Goal: Communication & Community: Answer question/provide support

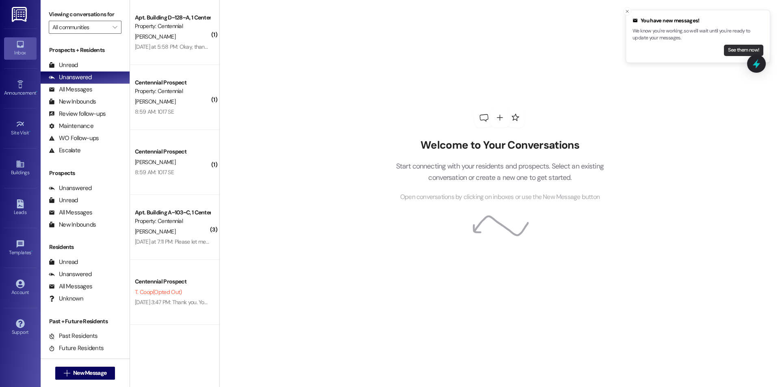
click at [728, 47] on button "See them now!" at bounding box center [743, 50] width 39 height 11
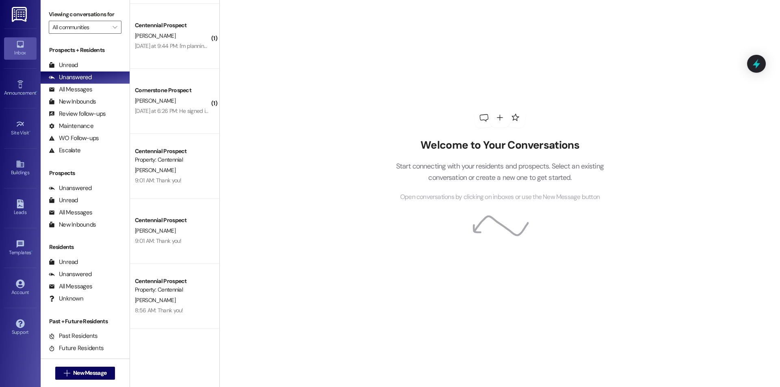
scroll to position [234, 0]
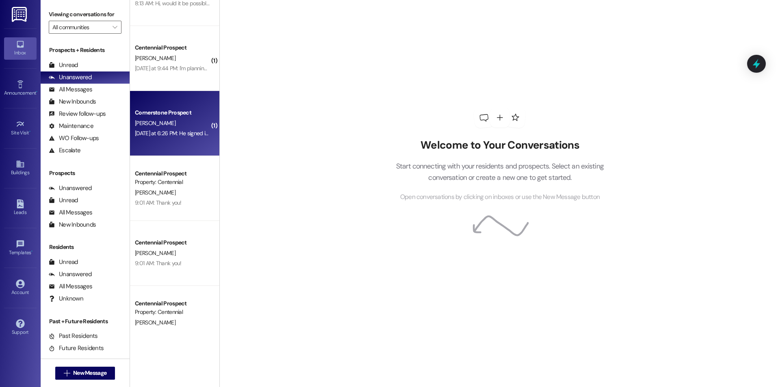
click at [154, 135] on div "Yesterday at 6:26 PM: He signed it and it keeps taking him back to the beginnin…" at bounding box center [243, 133] width 216 height 7
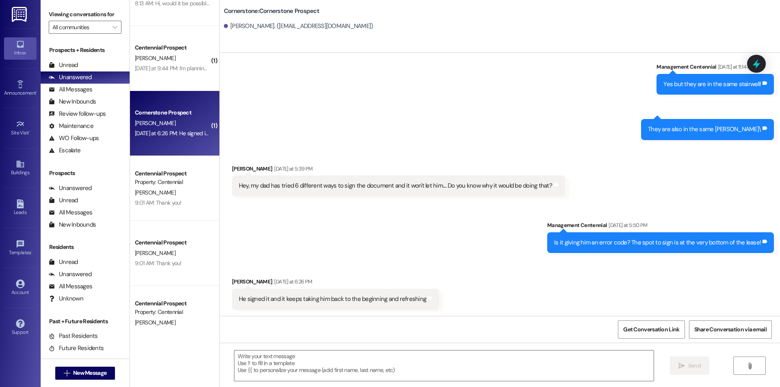
scroll to position [988, 0]
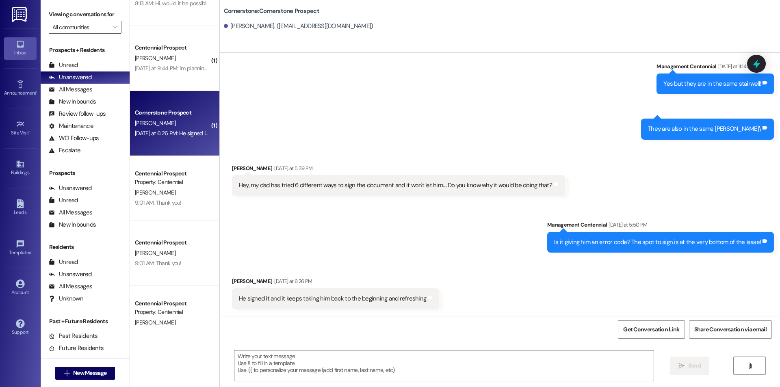
click at [193, 73] on div "Yesterday at 9:44 PM: I'm planning on moving in on August 25th like the move-in…" at bounding box center [172, 68] width 77 height 10
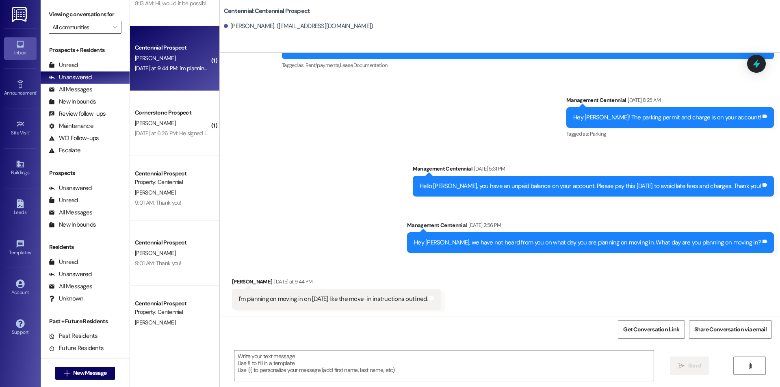
scroll to position [94, 0]
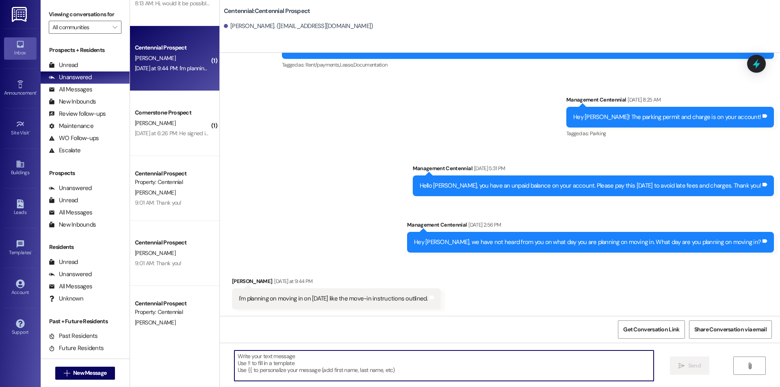
click at [361, 367] on textarea at bounding box center [443, 365] width 419 height 30
type textarea "Thank you!"
click at [700, 364] on span "Send" at bounding box center [694, 365] width 16 height 9
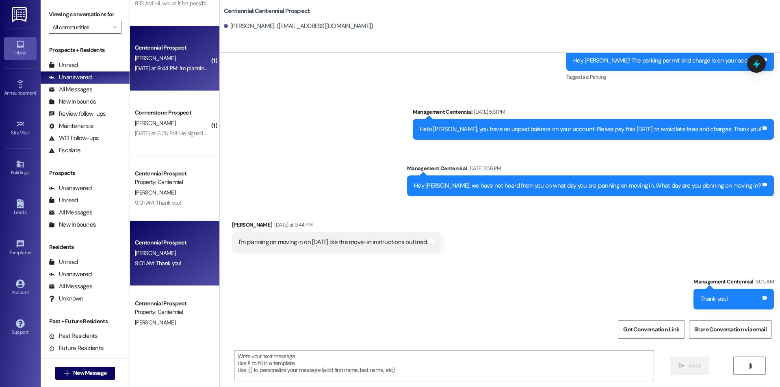
scroll to position [17, 0]
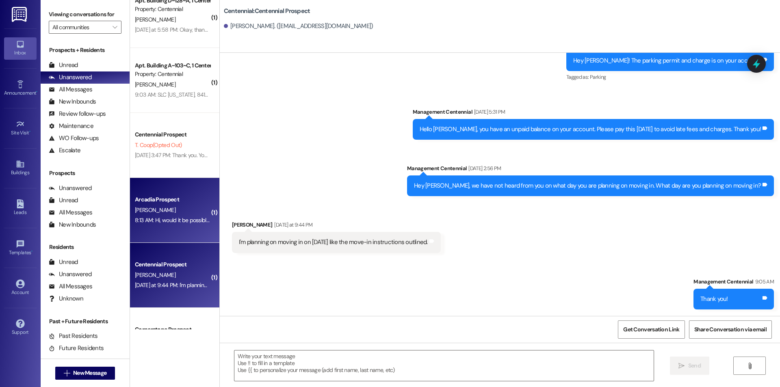
click at [190, 220] on div "8:13 AM: Hi, would it be possible for me to come in later today to see the apar…" at bounding box center [299, 219] width 328 height 7
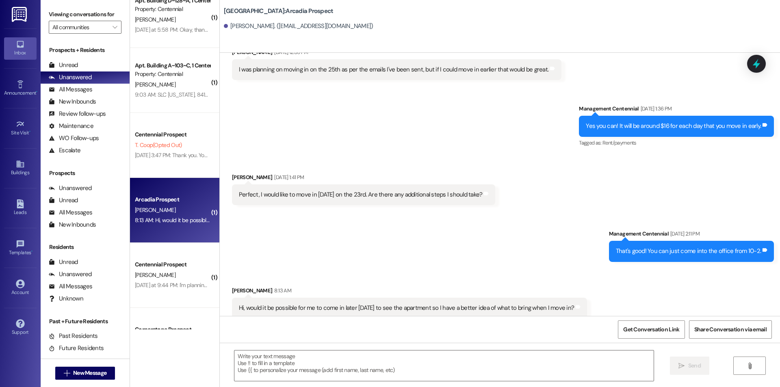
scroll to position [1582, 0]
click at [315, 367] on textarea at bounding box center [443, 365] width 419 height 30
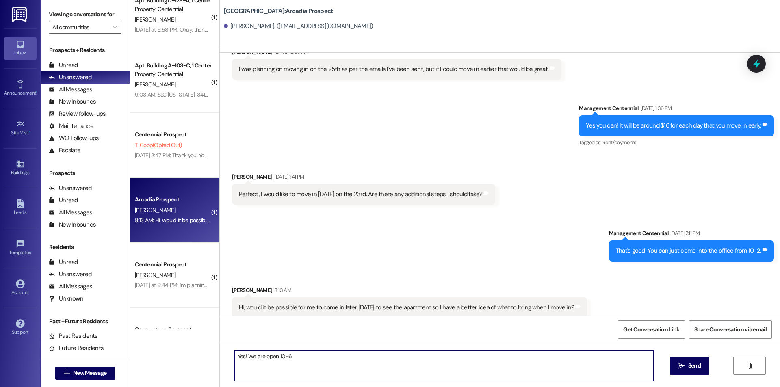
type textarea "Yes! We are open 10-6."
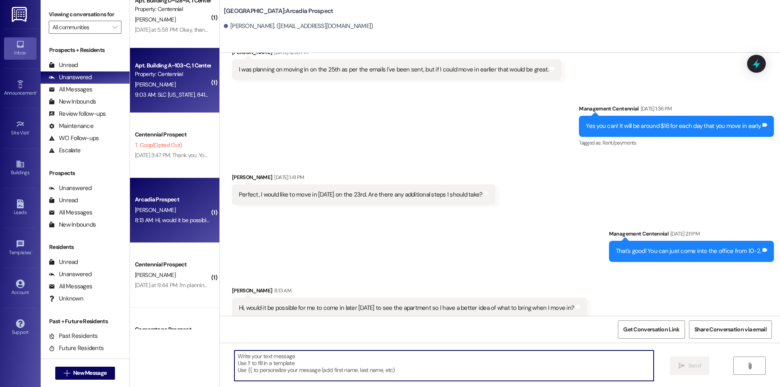
click at [160, 101] on div "Apt. Building A~103~C, 1 Centennial Property: Centennial J. Gilbert 9:03 AM: SL…" at bounding box center [174, 80] width 89 height 65
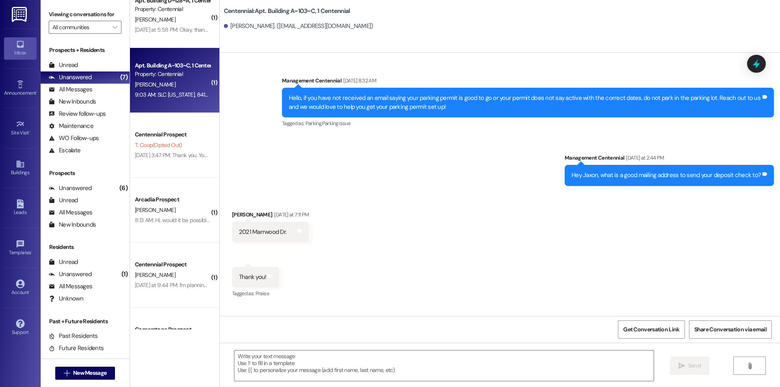
scroll to position [7258, 0]
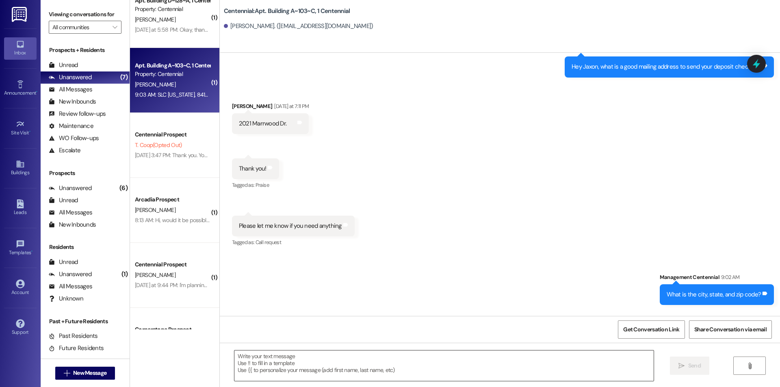
click at [365, 367] on textarea at bounding box center [443, 365] width 419 height 30
click at [274, 371] on textarea at bounding box center [443, 365] width 419 height 30
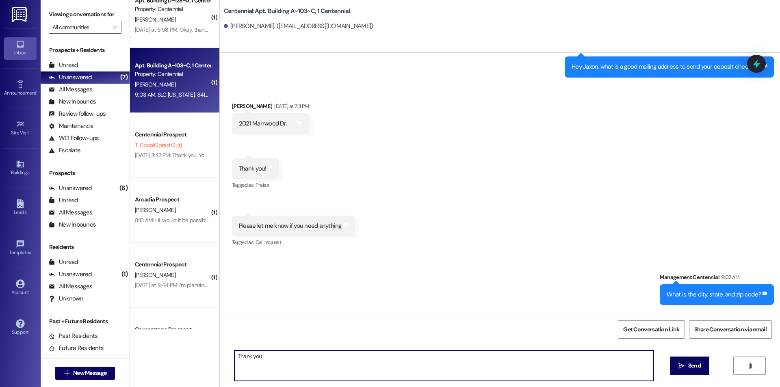
type textarea "Thank you!"
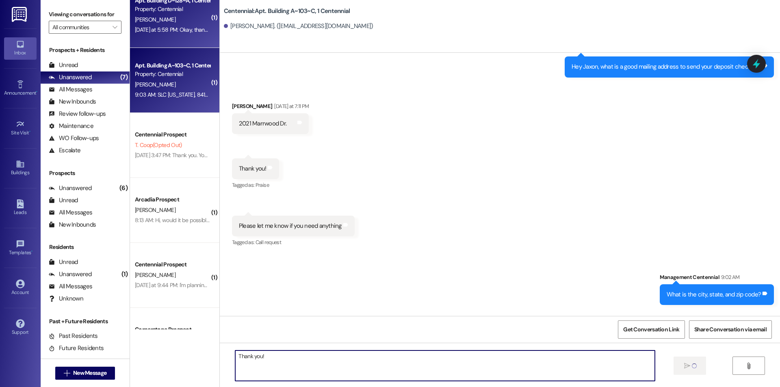
click at [192, 15] on div "A. Fife" at bounding box center [172, 20] width 77 height 10
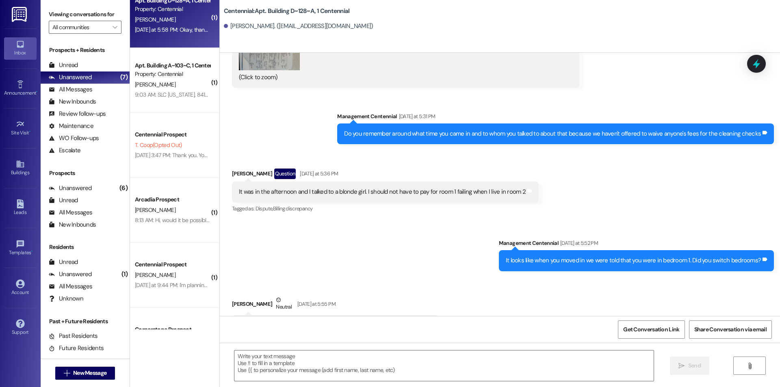
scroll to position [5475, 0]
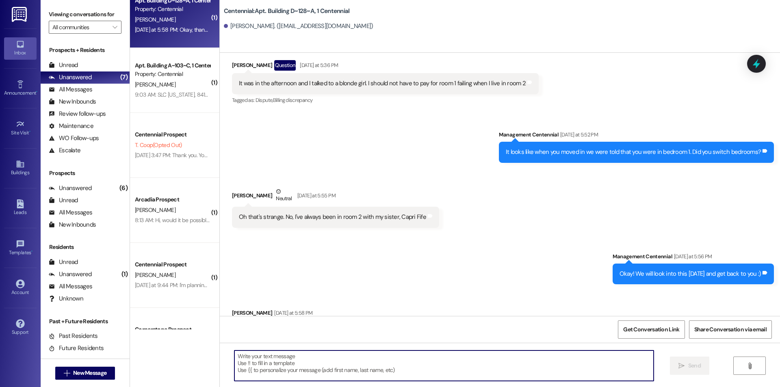
click at [389, 363] on textarea at bounding box center [443, 365] width 419 height 30
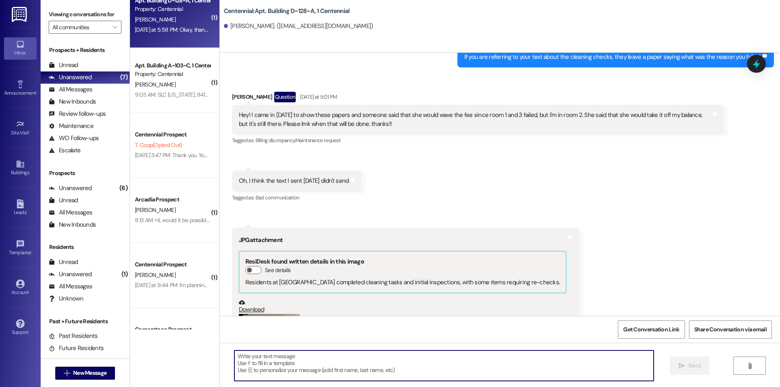
scroll to position [5150, 0]
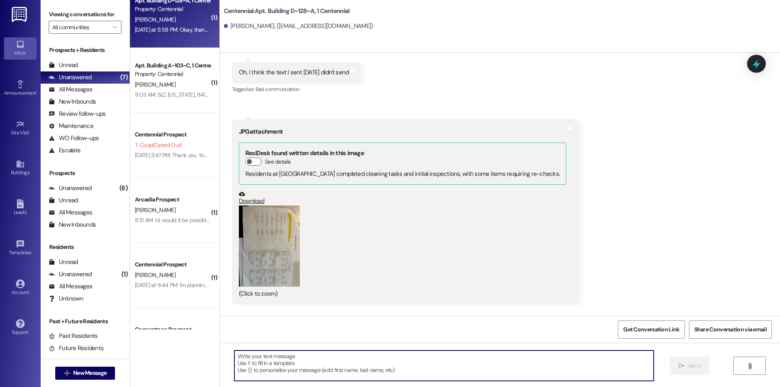
click at [284, 223] on button "Zoom image" at bounding box center [269, 245] width 61 height 81
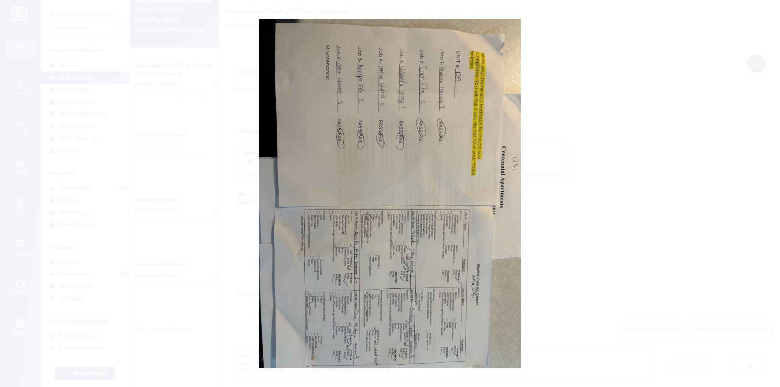
click at [562, 60] on button "Unzoom image" at bounding box center [390, 193] width 780 height 387
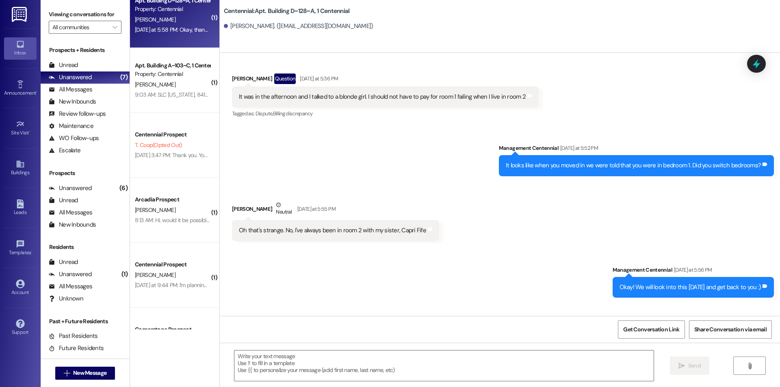
scroll to position [5475, 0]
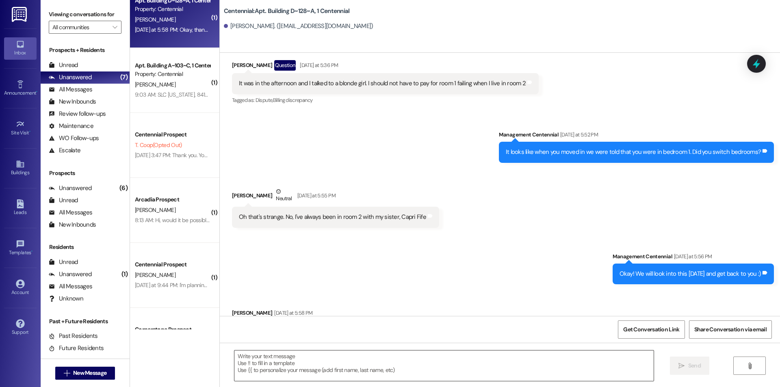
click at [362, 354] on textarea at bounding box center [443, 365] width 419 height 30
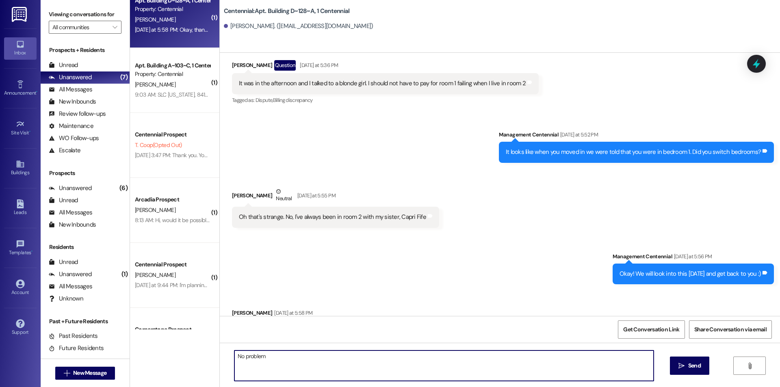
type textarea "No problem!"
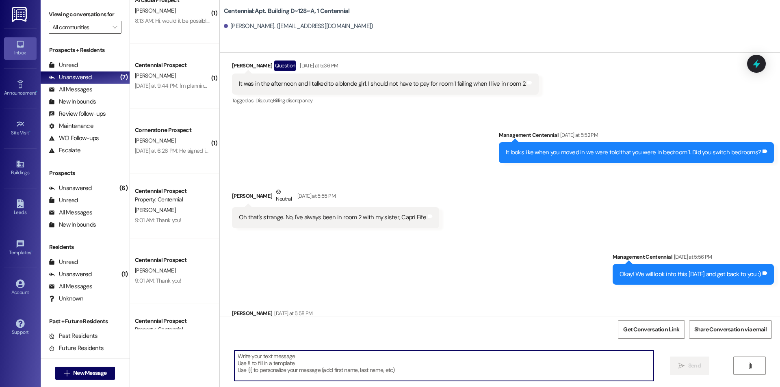
scroll to position [5531, 0]
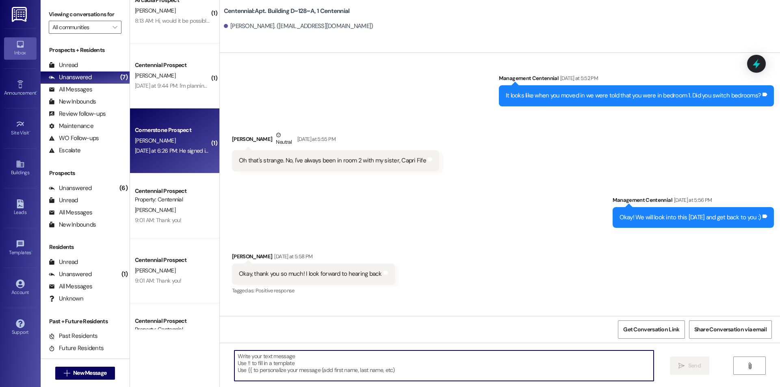
click at [146, 133] on div "Cornerstone Prospect" at bounding box center [172, 130] width 75 height 9
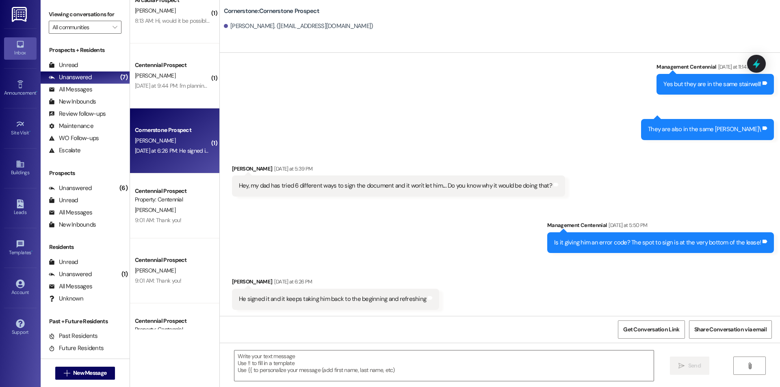
scroll to position [988, 0]
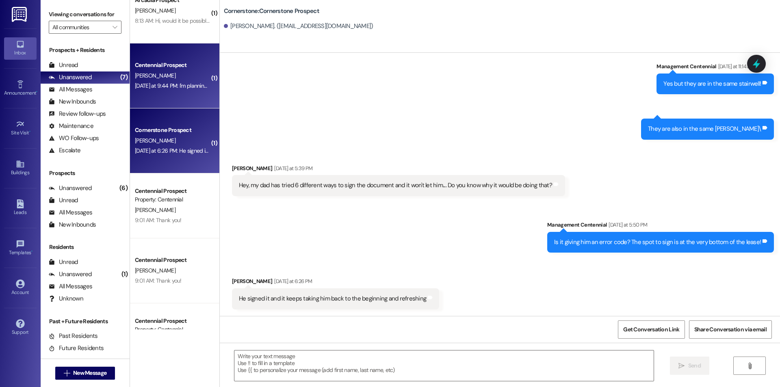
click at [182, 96] on div "Centennial Prospect B. Greene Yesterday at 9:44 PM: I'm planning on moving in o…" at bounding box center [174, 75] width 89 height 65
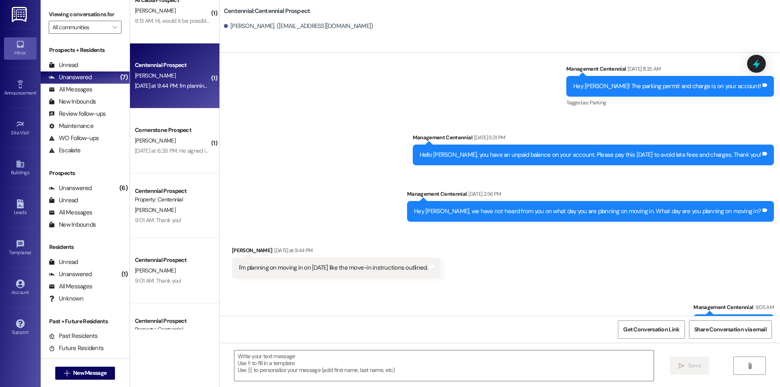
scroll to position [151, 0]
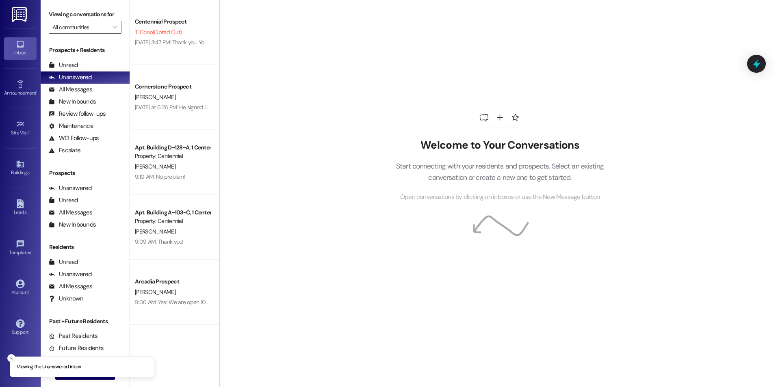
click at [8, 355] on button "Close toast" at bounding box center [11, 358] width 8 height 8
click at [86, 369] on span "New Message" at bounding box center [89, 373] width 33 height 9
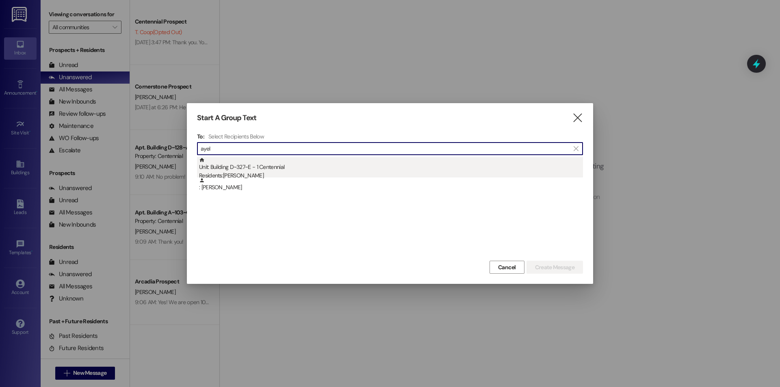
type input "ayel"
click at [328, 165] on div "Unit: Building D~327~E - 1 Centennial Residents: Ayelen Perez" at bounding box center [391, 168] width 384 height 23
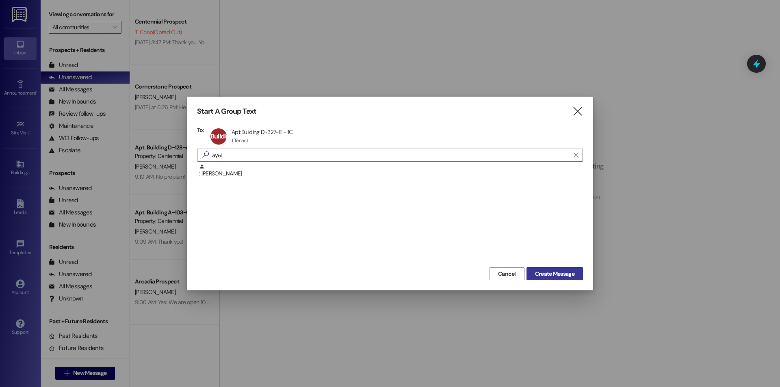
click at [581, 273] on button "Create Message" at bounding box center [554, 273] width 56 height 13
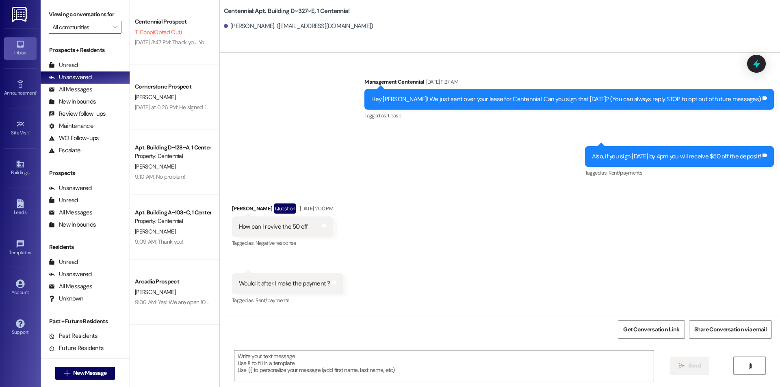
scroll to position [9102, 0]
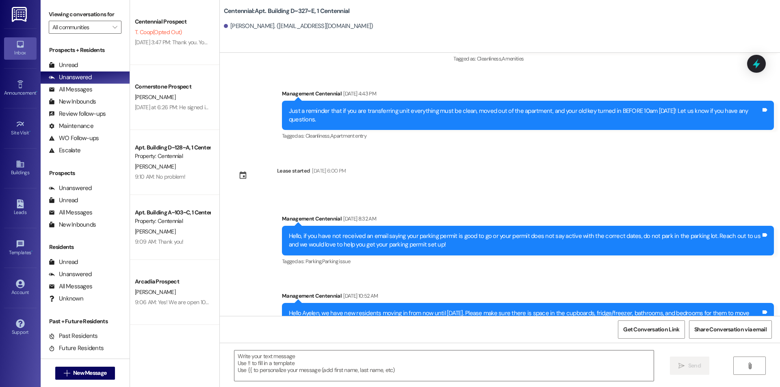
click at [365, 383] on div " Send " at bounding box center [500, 373] width 560 height 61
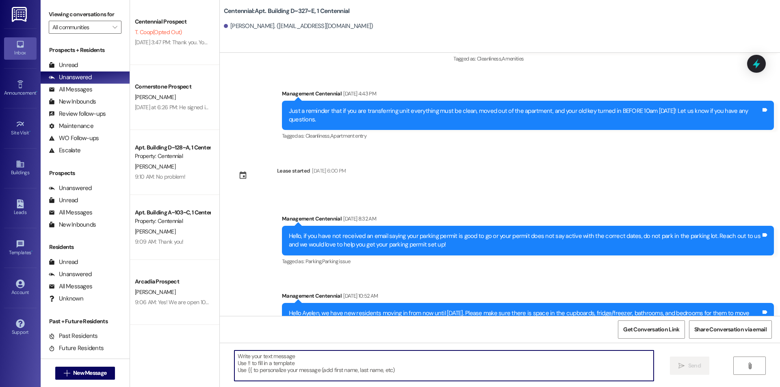
click at [365, 375] on textarea at bounding box center [443, 365] width 419 height 30
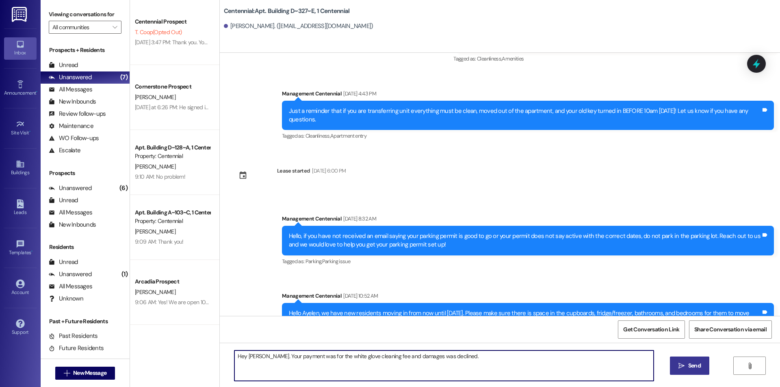
type textarea "Hey Ayelen. Your payment was for the white glove cleaning fee and damages was d…"
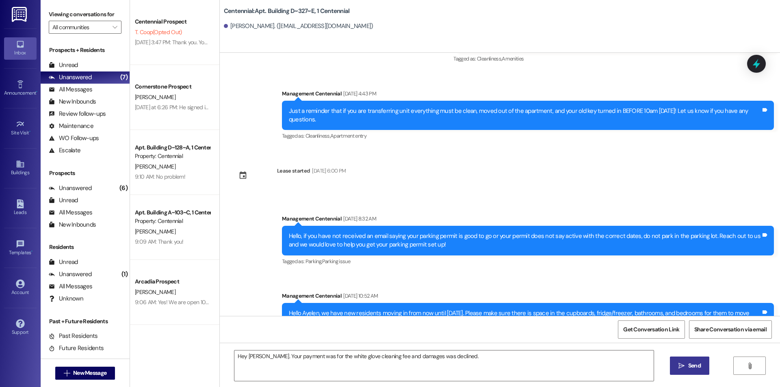
click at [680, 365] on icon "" at bounding box center [681, 366] width 6 height 6
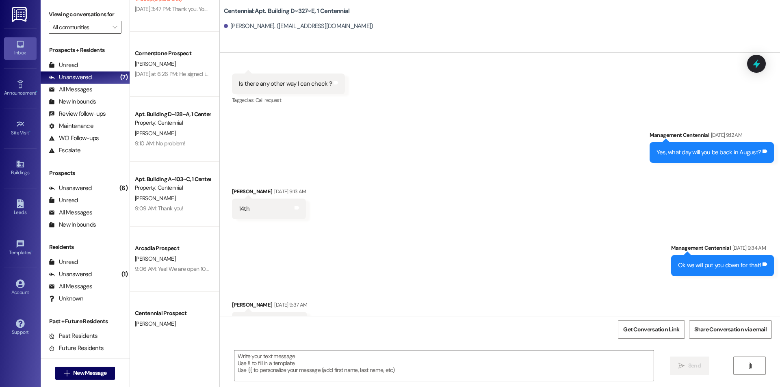
scroll to position [0, 0]
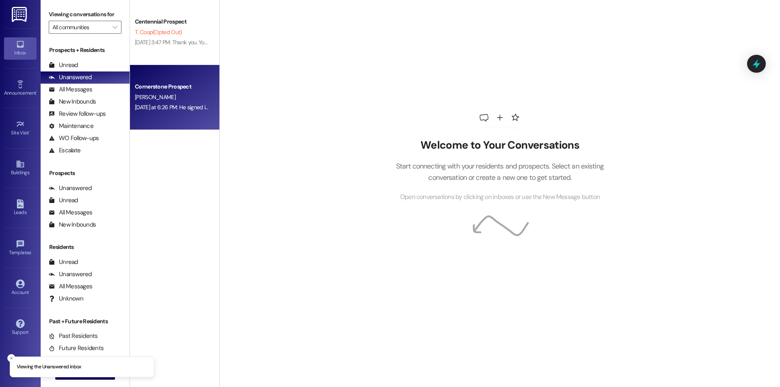
click at [180, 92] on div "[PERSON_NAME]" at bounding box center [172, 97] width 77 height 10
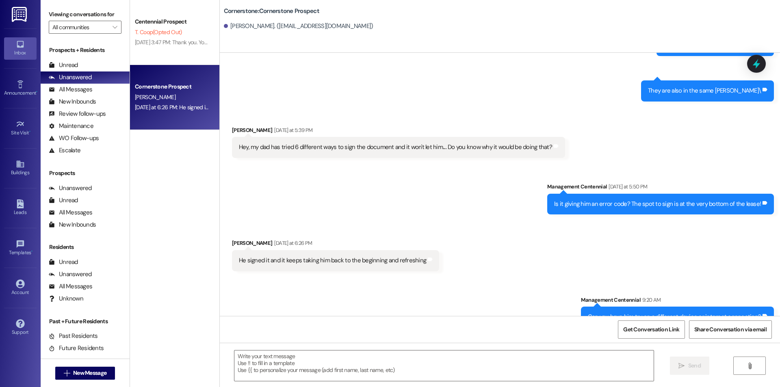
scroll to position [1044, 0]
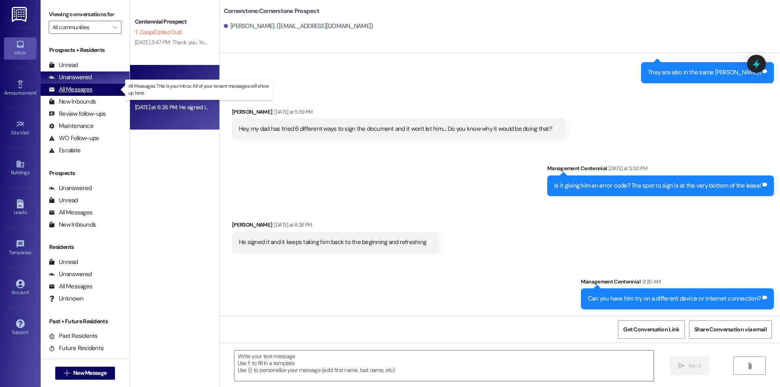
click at [107, 89] on div "All Messages (undefined)" at bounding box center [85, 90] width 89 height 12
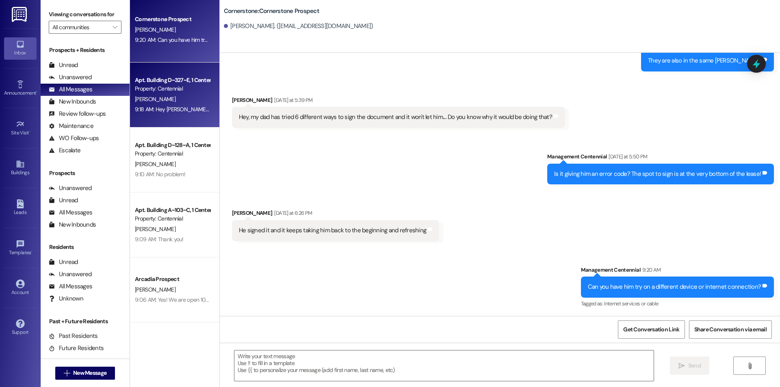
scroll to position [0, 0]
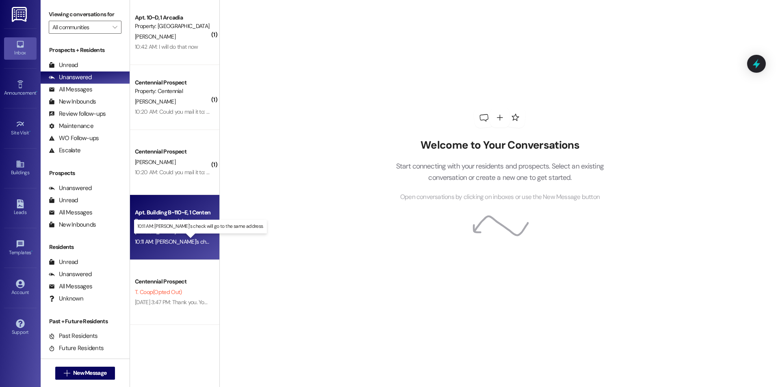
click at [164, 242] on div "10:11 AM: Andrew's check will go to the same address. 10:11 AM: Andrew's check …" at bounding box center [208, 241] width 147 height 7
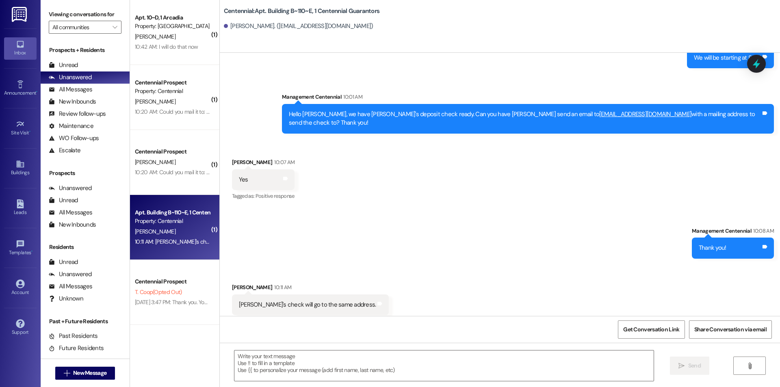
scroll to position [1281, 0]
click at [249, 374] on textarea at bounding box center [443, 365] width 419 height 30
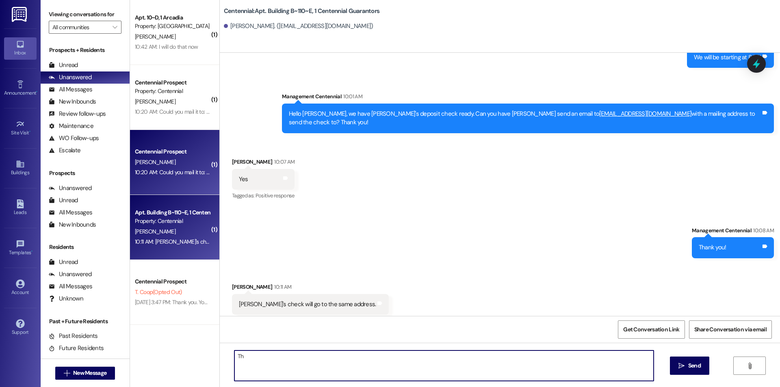
type textarea "T"
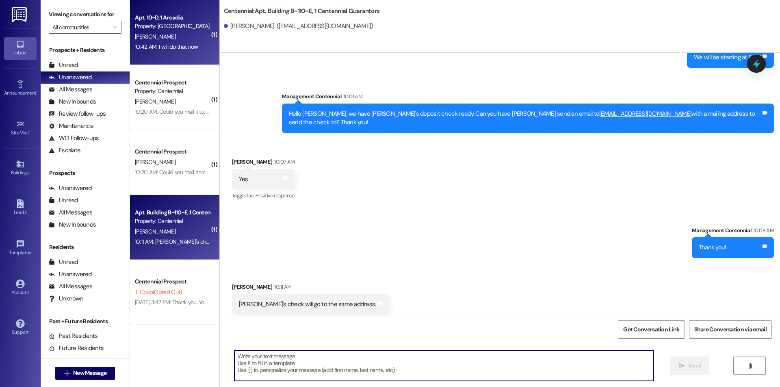
click at [191, 35] on div "D. Martinez Jr" at bounding box center [172, 37] width 77 height 10
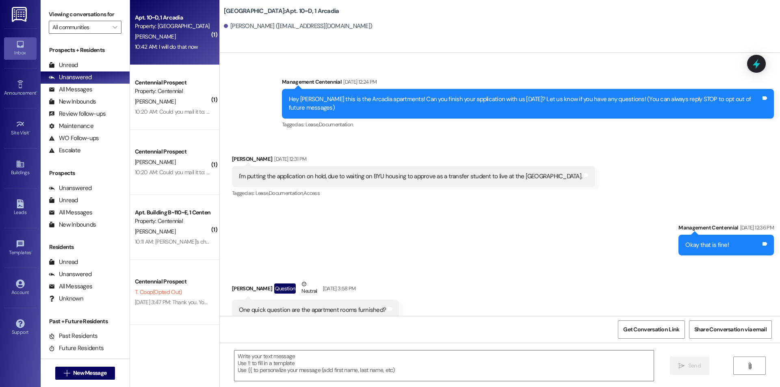
scroll to position [9429, 0]
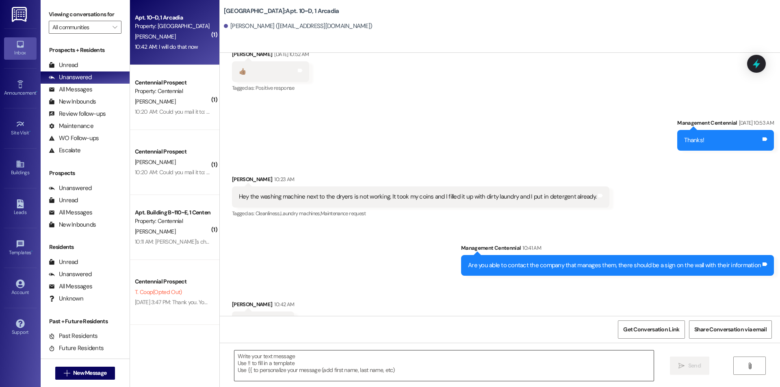
click at [346, 352] on textarea at bounding box center [443, 365] width 419 height 30
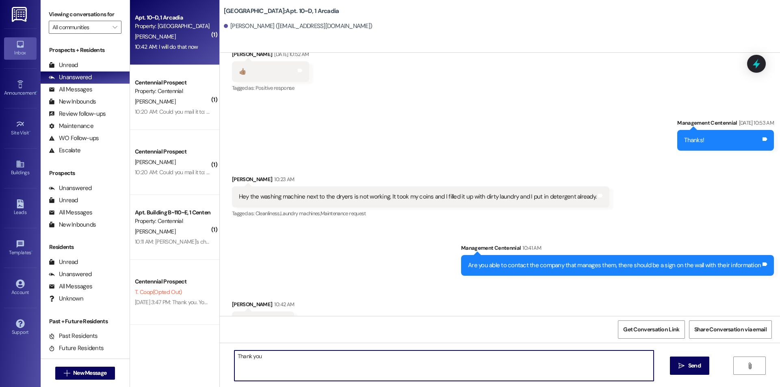
type textarea "Thank you!"
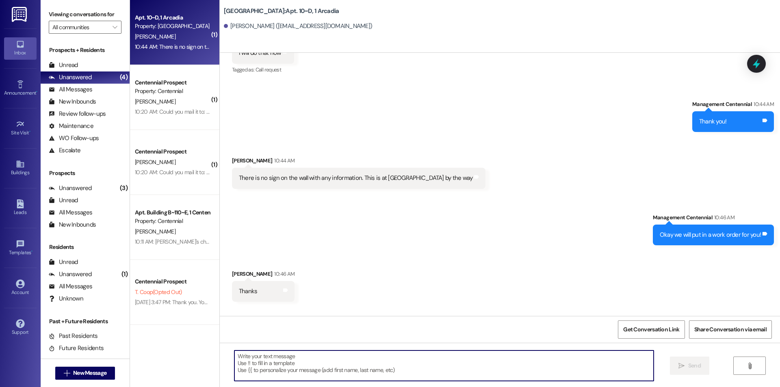
scroll to position [9712, 0]
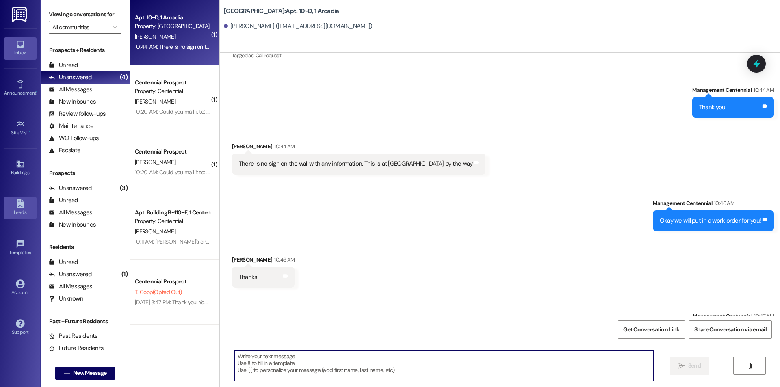
click at [10, 208] on div "Leads" at bounding box center [20, 212] width 41 height 8
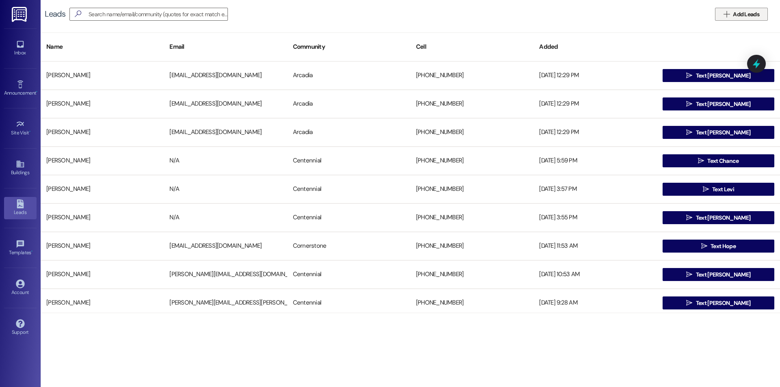
click at [760, 14] on span "Add Leads" at bounding box center [746, 14] width 30 height 9
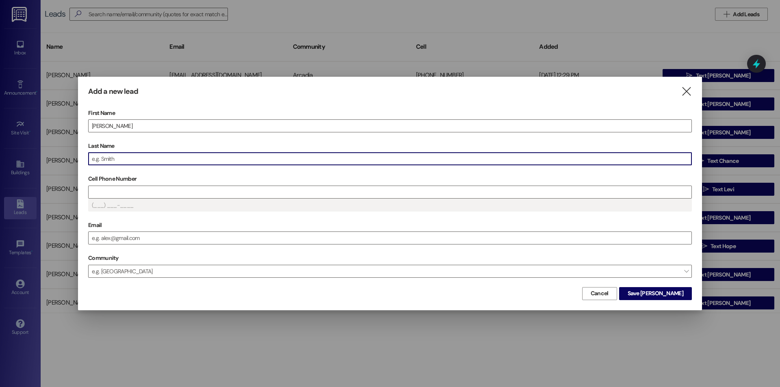
click at [297, 156] on input "Last Name" at bounding box center [390, 159] width 603 height 12
click at [274, 196] on input "Cell Phone Number" at bounding box center [390, 192] width 603 height 12
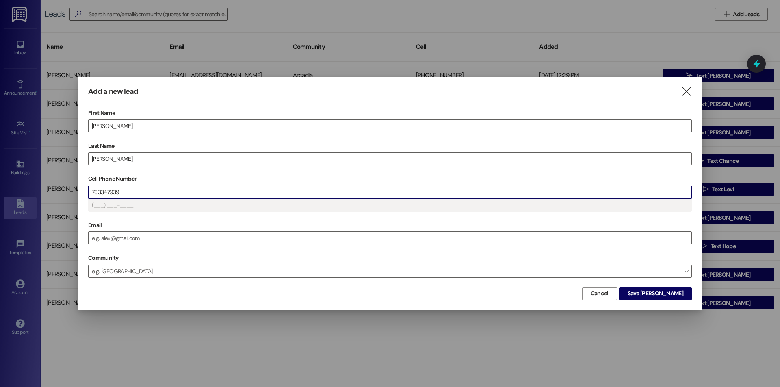
type input "(763) 347-939_"
click at [234, 235] on input "Email" at bounding box center [390, 238] width 603 height 12
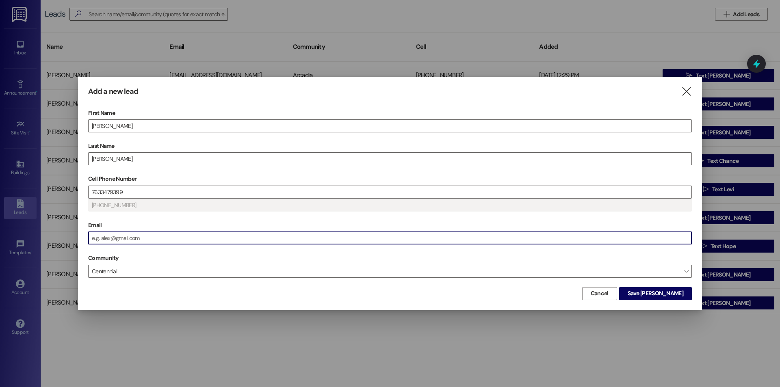
click at [201, 279] on div "First Name Emma Last Name Lambert Cell Phone Number 7633479399 (763) 347-9399 E…" at bounding box center [389, 196] width 603 height 178
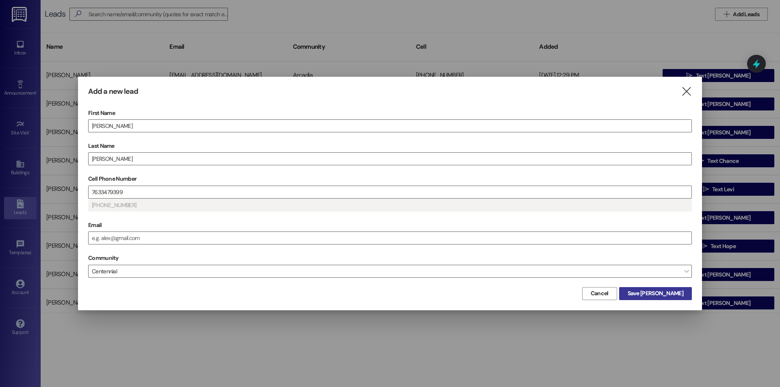
click at [663, 298] on span "Save Emma" at bounding box center [655, 293] width 56 height 9
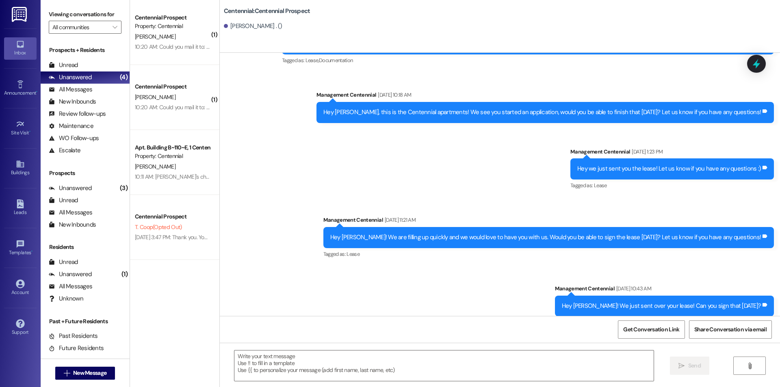
scroll to position [83, 0]
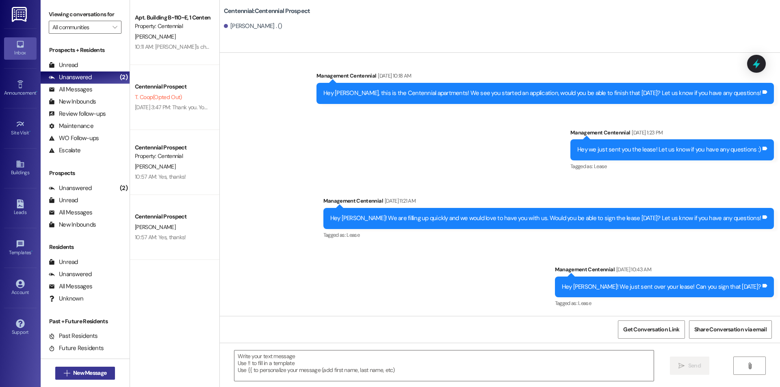
click at [82, 375] on span "New Message" at bounding box center [89, 373] width 33 height 9
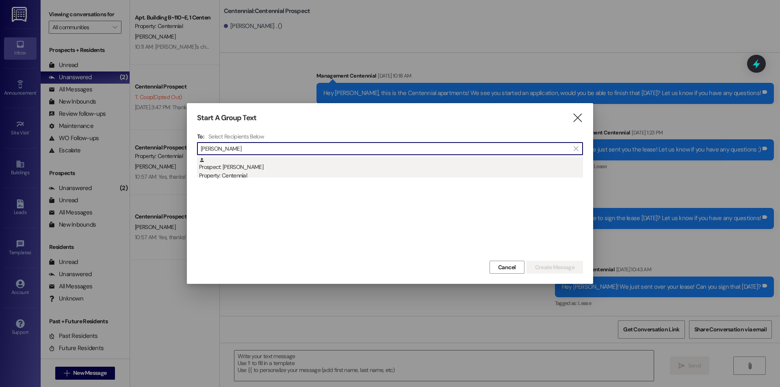
type input "aaron mac"
click at [229, 168] on div "Prospect: Aaron Mackay Property: Centennial" at bounding box center [391, 168] width 384 height 23
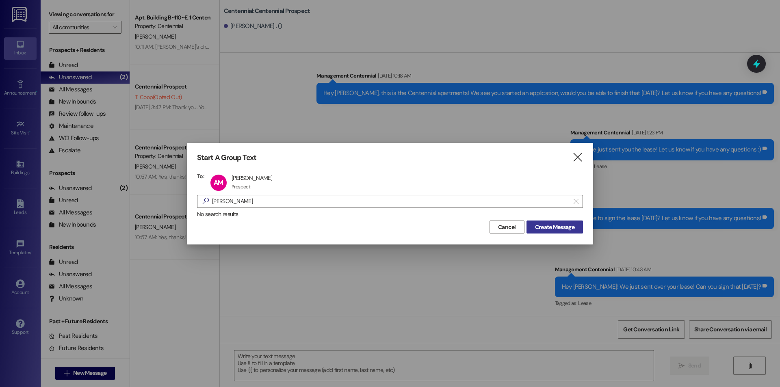
click at [545, 231] on span "Create Message" at bounding box center [554, 227] width 39 height 9
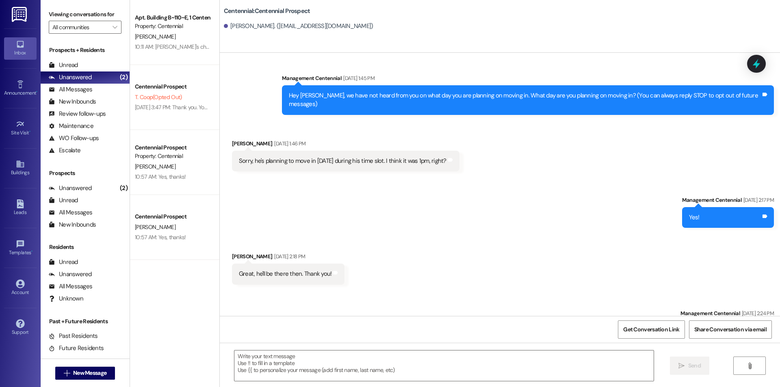
scroll to position [0, 0]
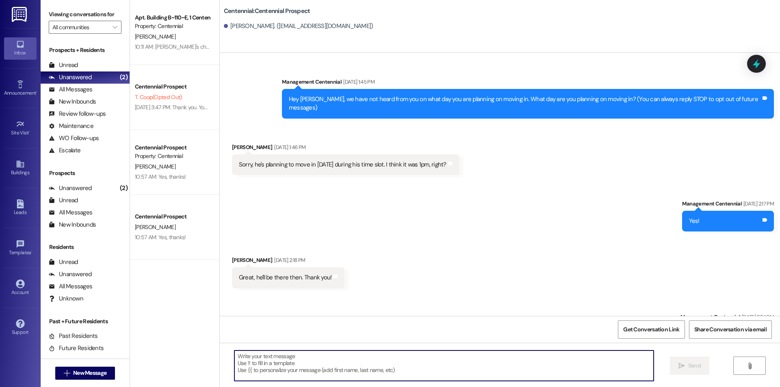
click at [267, 366] on textarea at bounding box center [443, 365] width 419 height 30
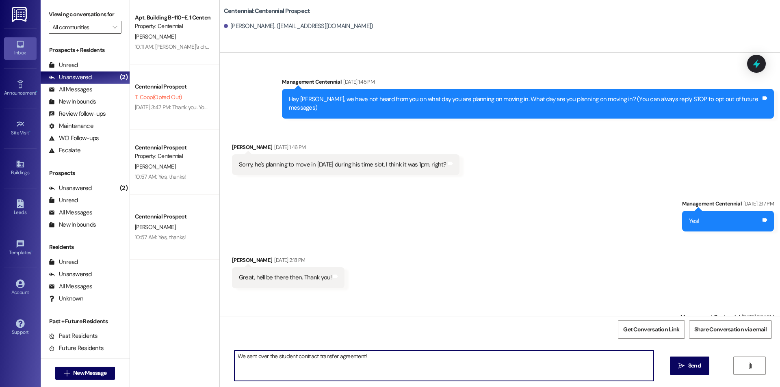
click at [234, 356] on textarea "We sent over the student contract transfer agreement!" at bounding box center [443, 365] width 419 height 30
click at [358, 354] on textarea "We sent over the student contract transfer agreement!" at bounding box center [443, 365] width 419 height 30
click at [363, 356] on textarea "We sent over the student contract transfer agreement!" at bounding box center [443, 365] width 419 height 30
click at [234, 360] on textarea "We sent over the student contract transfer agreement! Can you get that signed?" at bounding box center [443, 365] width 419 height 30
click at [234, 358] on textarea "We sent over the student contract transfer agreement! Can you get that signed?" at bounding box center [443, 365] width 419 height 30
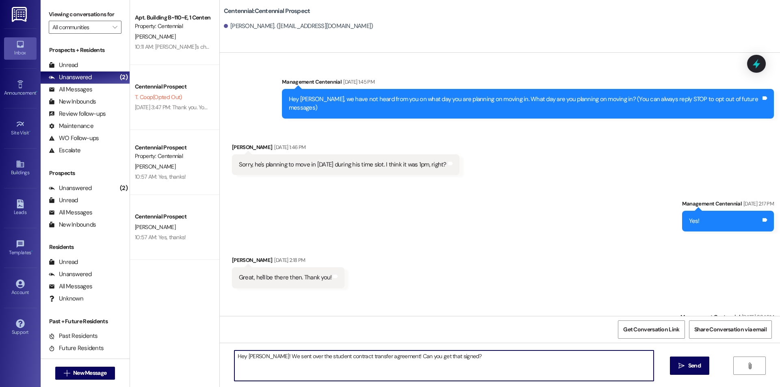
drag, startPoint x: 520, startPoint y: 362, endPoint x: 231, endPoint y: 349, distance: 289.0
click at [231, 349] on div "Hey Aaron! We sent over the student contract transfer agreement! Can you get th…" at bounding box center [500, 373] width 560 height 61
type textarea "Hey Aaron! We sent over the student contract transfer agreement! Can you get th…"
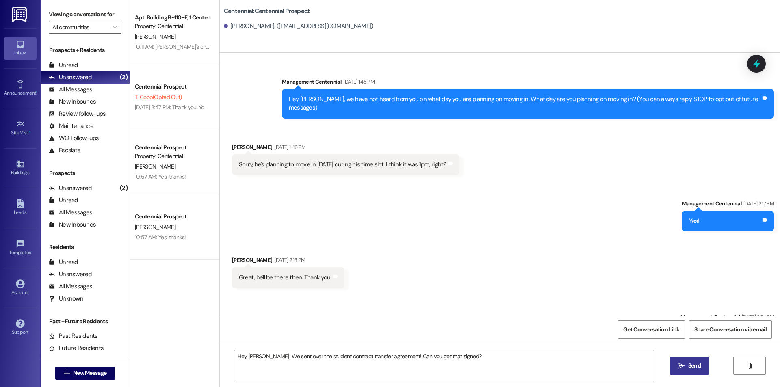
click at [692, 371] on button " Send" at bounding box center [689, 365] width 39 height 18
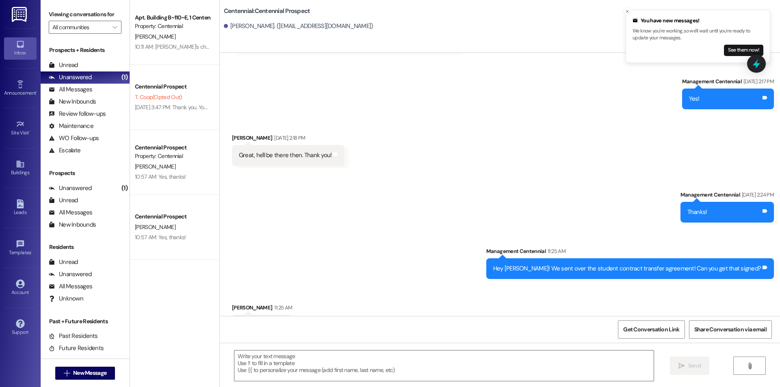
scroll to position [139, 0]
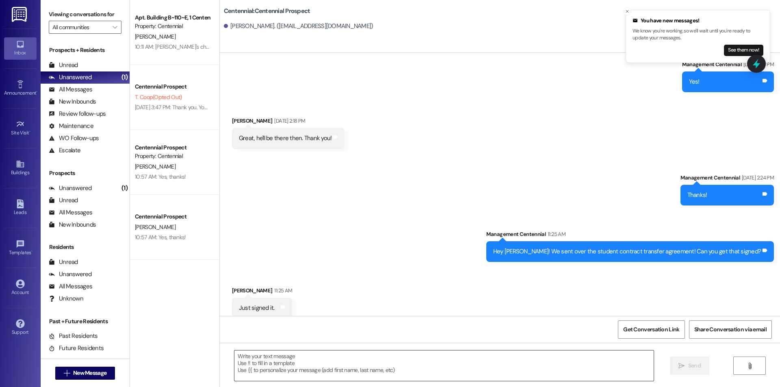
click at [404, 367] on textarea at bounding box center [443, 365] width 419 height 30
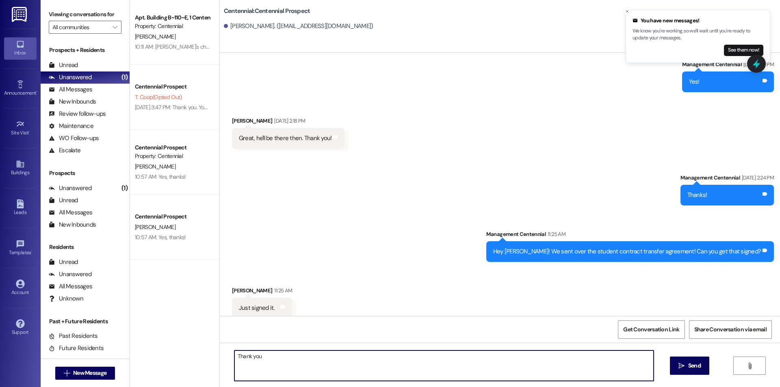
type textarea "Thank you!"
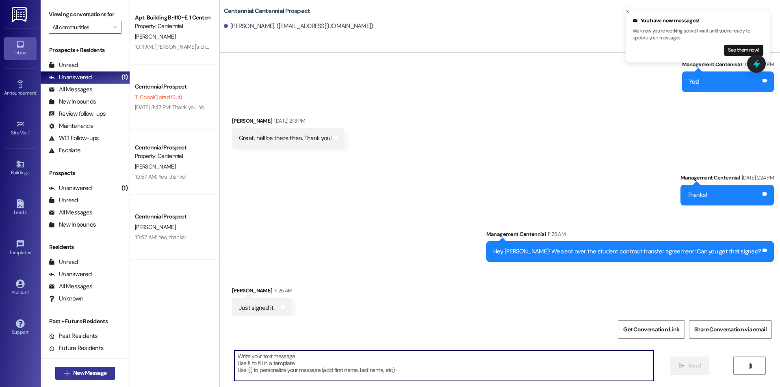
click at [87, 369] on span "New Message" at bounding box center [89, 373] width 33 height 9
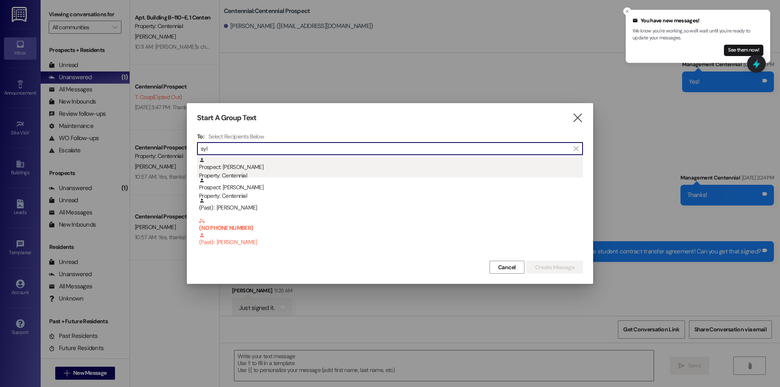
type input "syl"
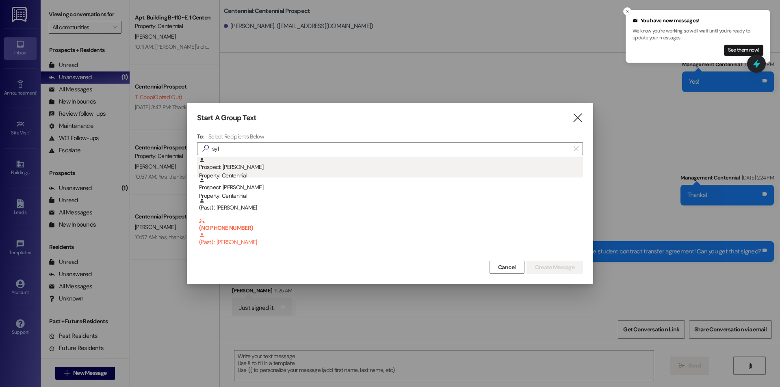
click at [276, 173] on div "Property: Centennial" at bounding box center [391, 175] width 384 height 9
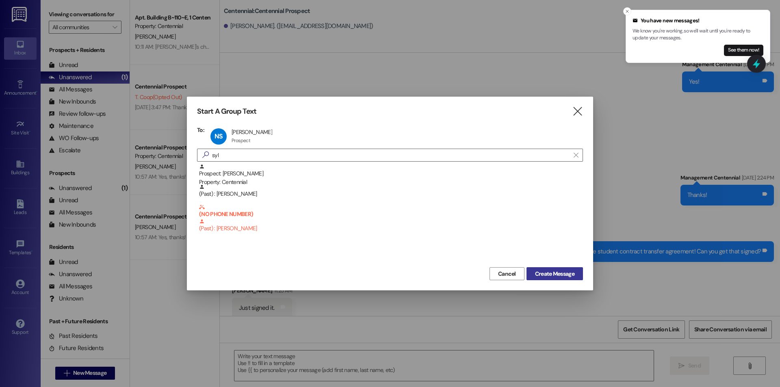
click at [538, 276] on span "Create Message" at bounding box center [554, 274] width 39 height 9
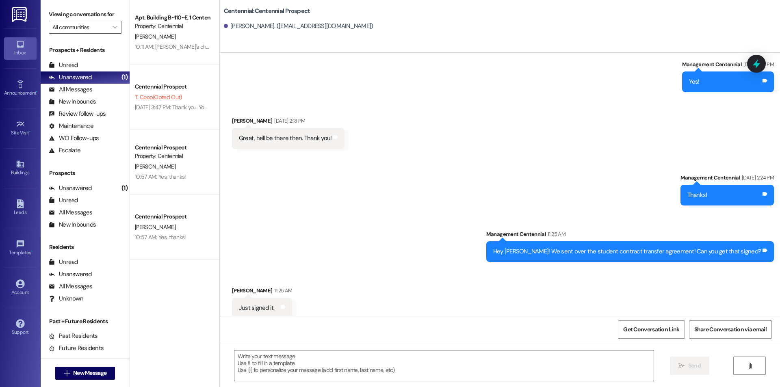
scroll to position [0, 0]
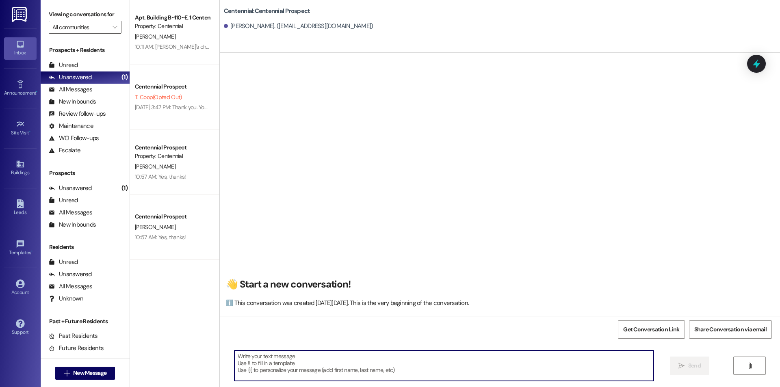
paste textarea "Hey Aaron! We sent over the student contract transfer agreement! Can you get th…"
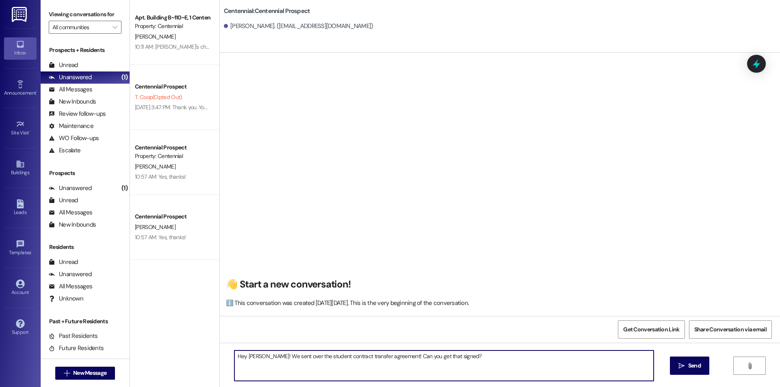
drag, startPoint x: 256, startPoint y: 354, endPoint x: 242, endPoint y: 352, distance: 14.0
click at [242, 352] on textarea "Hey Aaron! We sent over the student contract transfer agreement! Can you get th…" at bounding box center [443, 365] width 419 height 30
type textarea "Hey Nathan! We sent over the student contract transfer agreement! Can you get t…"
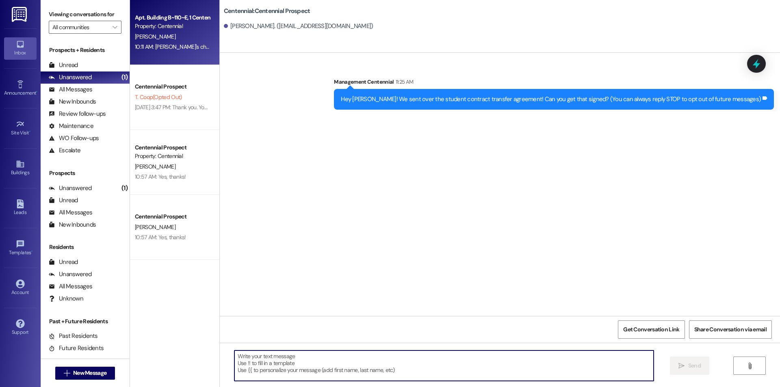
scroll to position [0, 0]
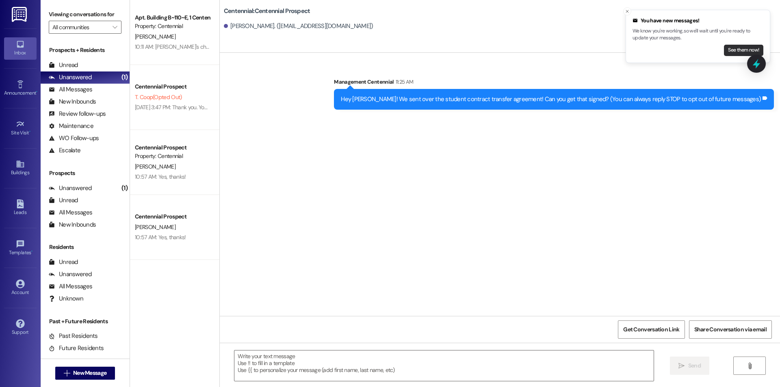
click at [742, 52] on button "See them now!" at bounding box center [743, 50] width 39 height 11
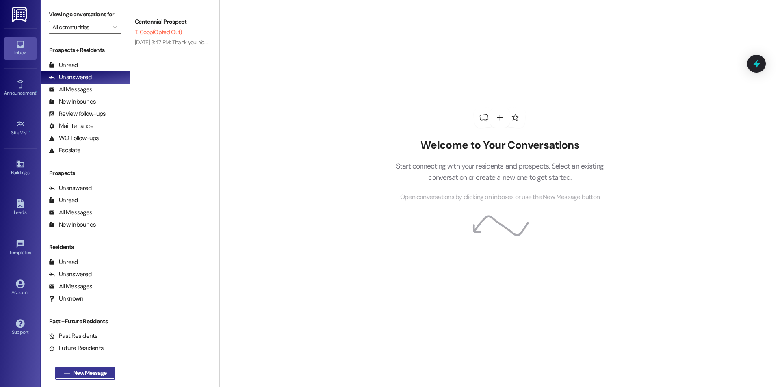
click at [91, 373] on span "New Message" at bounding box center [89, 373] width 33 height 9
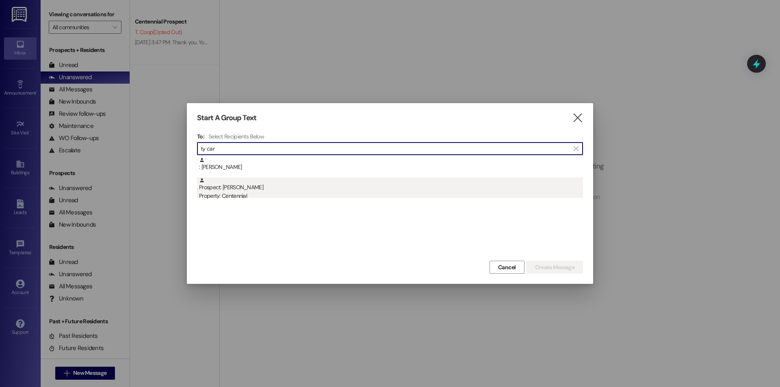
type input "ty car"
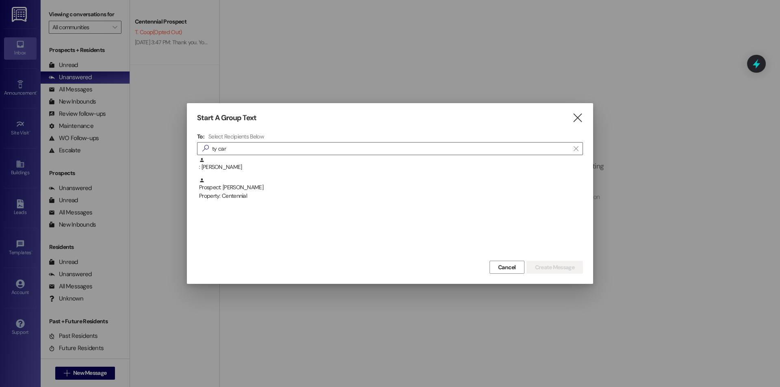
drag, startPoint x: 261, startPoint y: 188, endPoint x: 282, endPoint y: 201, distance: 25.0
click at [261, 188] on div "Prospect: Ty Cardon Property: Centennial" at bounding box center [391, 188] width 384 height 23
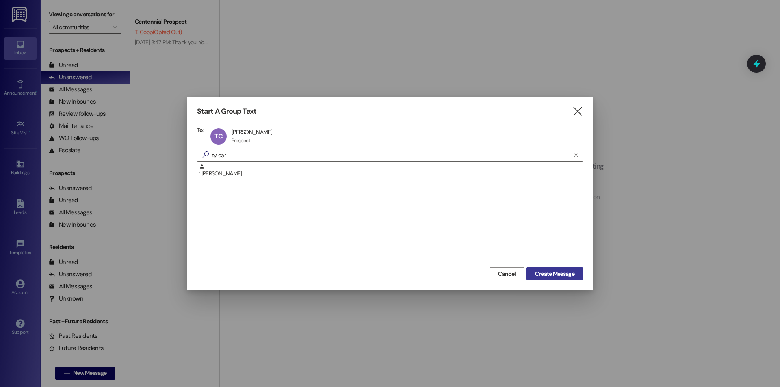
click at [548, 274] on span "Create Message" at bounding box center [554, 274] width 39 height 9
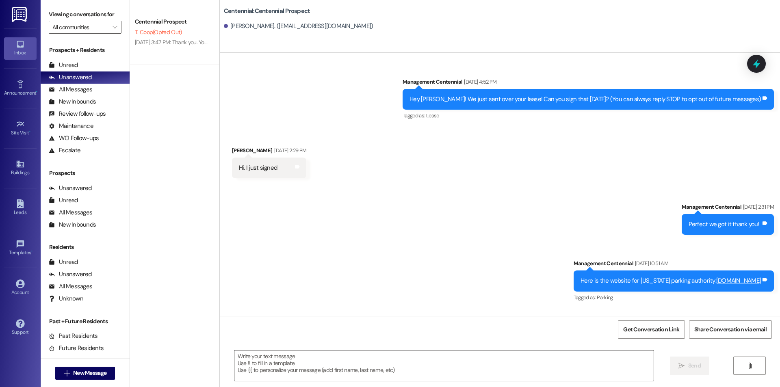
drag, startPoint x: 406, startPoint y: 378, endPoint x: 402, endPoint y: 375, distance: 5.9
click at [406, 378] on textarea at bounding box center [443, 365] width 419 height 30
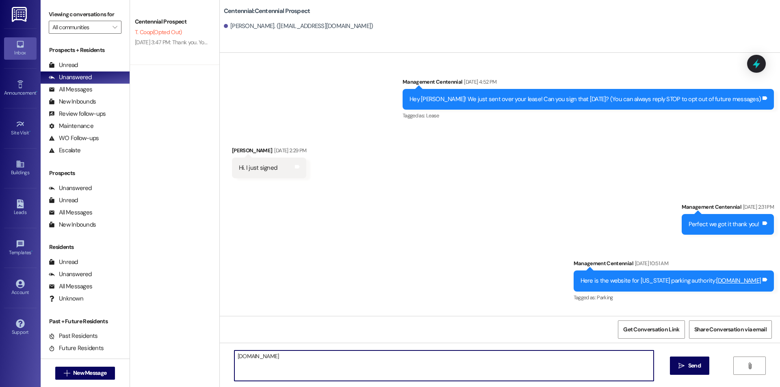
type textarea "utahparkpass.com"
click at [287, 24] on div "Ty Cardon. (tdcardon@gmail.com)" at bounding box center [298, 26] width 149 height 9
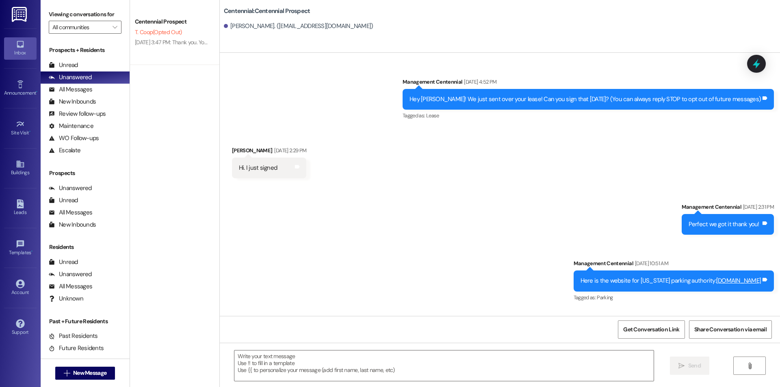
click at [353, 40] on div "Centennial: Centennial Prospect Ty Cardon. (tdcardon@gmail.com)" at bounding box center [500, 26] width 560 height 53
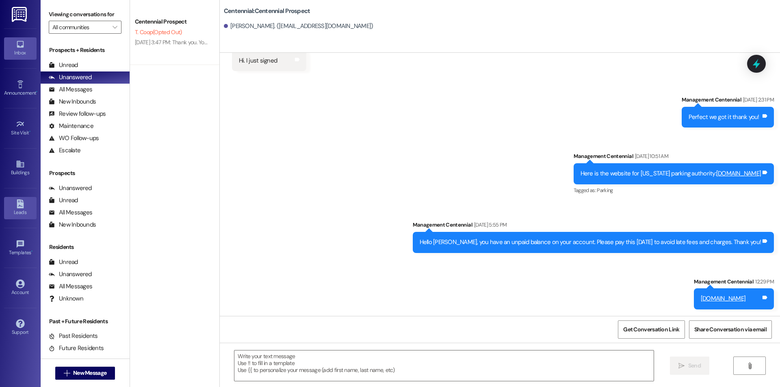
click at [23, 201] on icon at bounding box center [20, 203] width 9 height 9
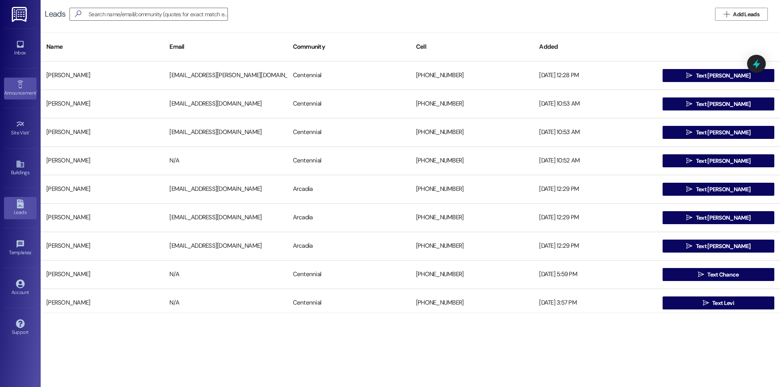
click at [29, 92] on div "Announcement •" at bounding box center [20, 93] width 41 height 8
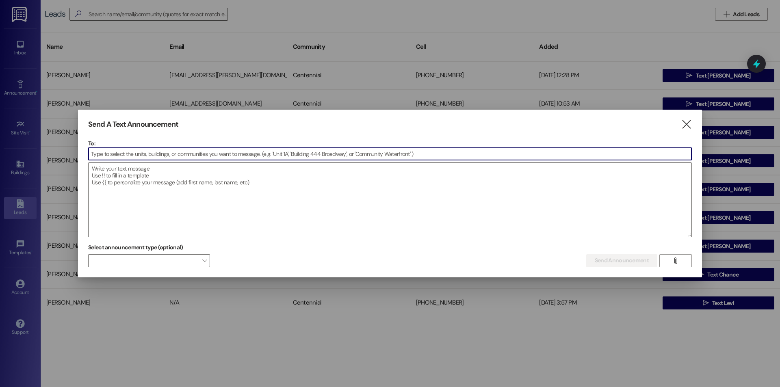
click at [32, 63] on div at bounding box center [390, 193] width 780 height 387
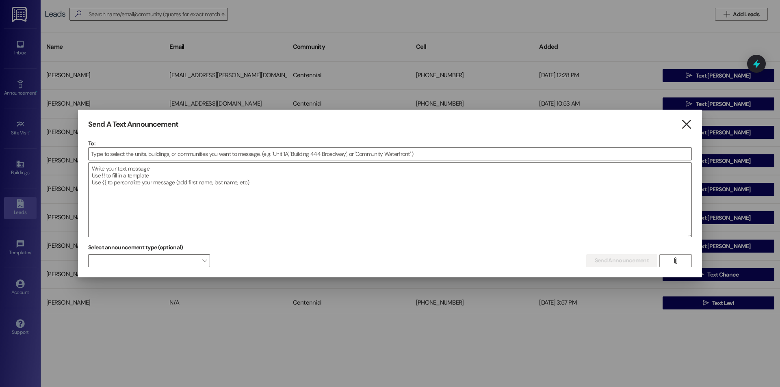
click at [686, 125] on icon "" at bounding box center [685, 124] width 11 height 9
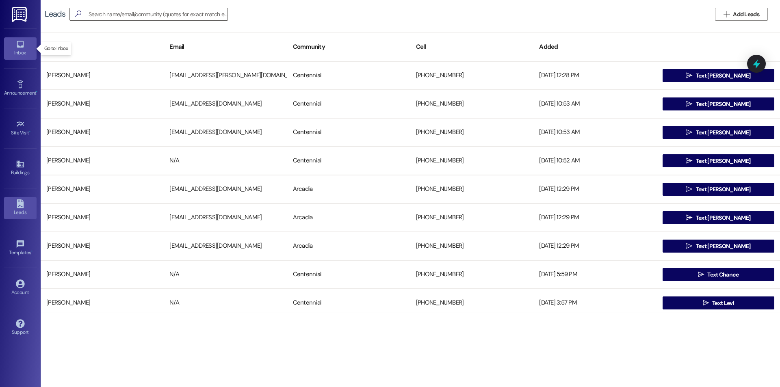
click at [33, 43] on link "Inbox" at bounding box center [20, 48] width 32 height 22
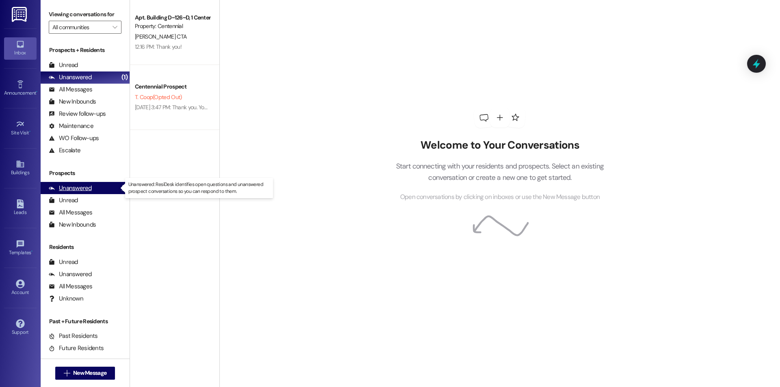
click at [101, 189] on div "Unanswered (1)" at bounding box center [85, 188] width 89 height 12
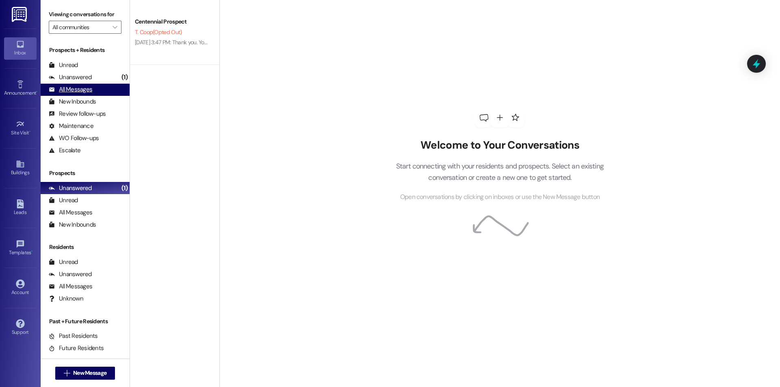
click at [84, 91] on div "All Messages" at bounding box center [70, 89] width 43 height 9
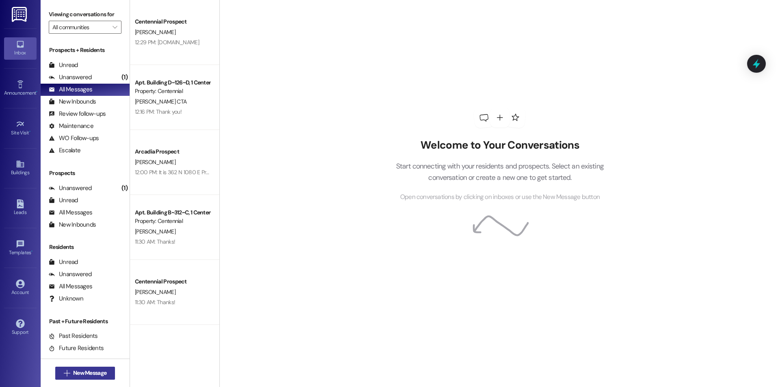
click at [57, 369] on button " New Message" at bounding box center [85, 373] width 60 height 13
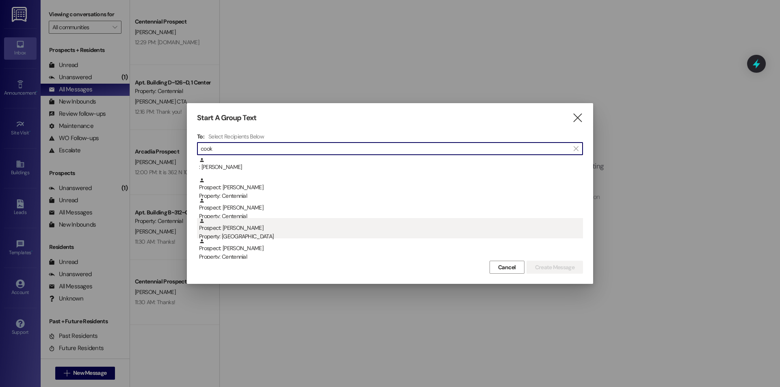
type input "cook"
click at [268, 226] on div "Prospect: Gideon Cook Property: Arcadia" at bounding box center [391, 229] width 384 height 23
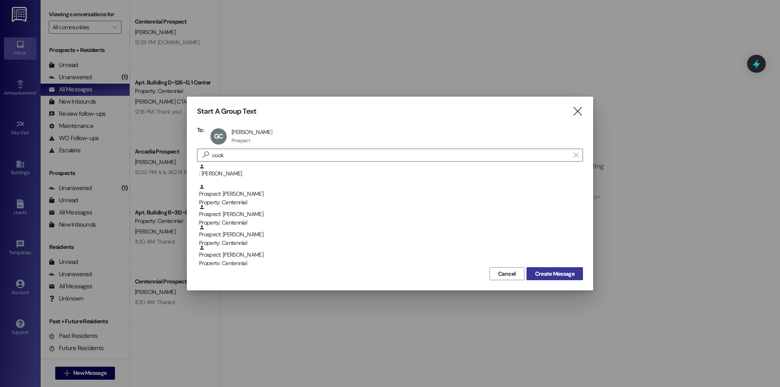
click at [550, 274] on span "Create Message" at bounding box center [554, 274] width 39 height 9
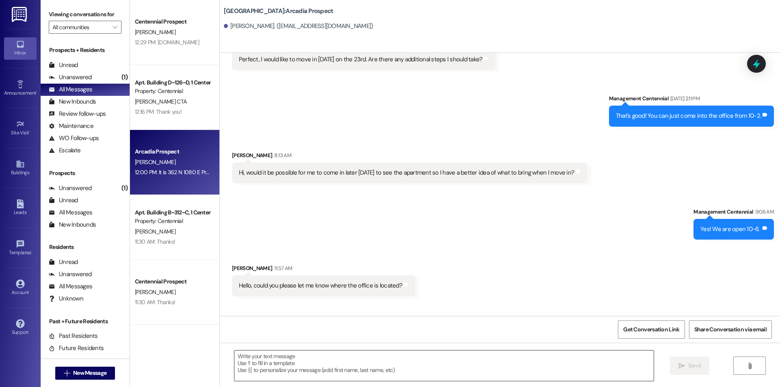
scroll to position [1752, 0]
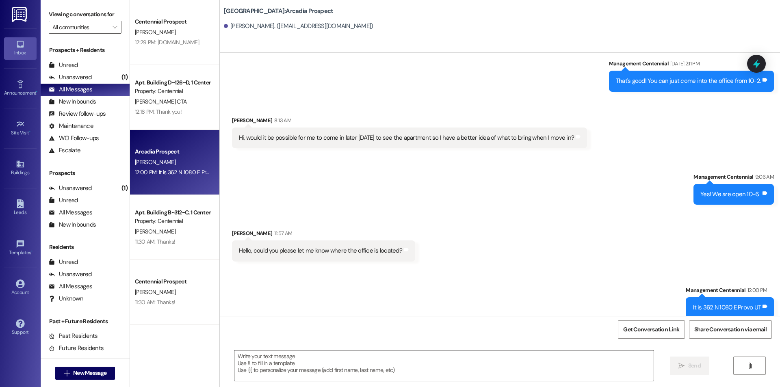
click at [339, 378] on textarea at bounding box center [443, 365] width 419 height 30
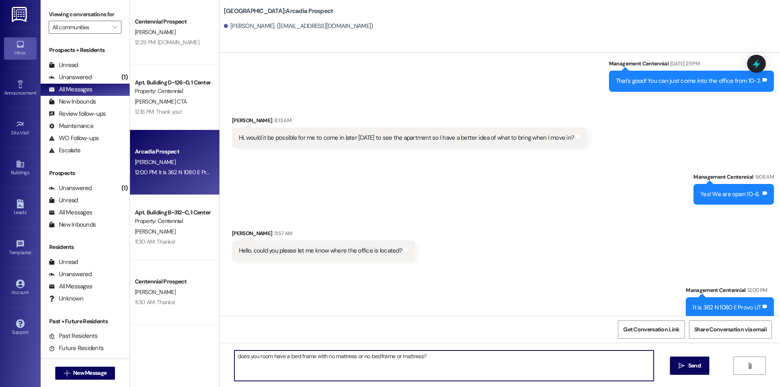
click at [376, 354] on textarea "does you room have a bed frame with no mattress or no bedframe or mattress?" at bounding box center [443, 365] width 419 height 30
click at [234, 356] on textarea "does you room have a bed frame with no mattress or no bed frame or mattress?" at bounding box center [443, 365] width 419 height 30
type textarea "Does you room have a bed frame with no mattress or no bed frame or mattress?"
click at [694, 365] on span "Send" at bounding box center [694, 365] width 13 height 9
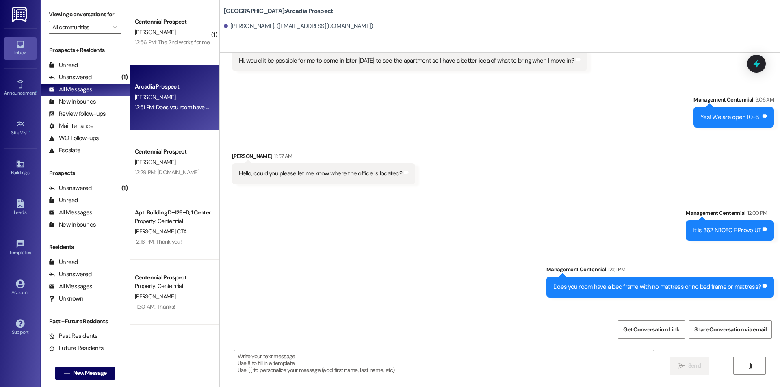
scroll to position [1864, 0]
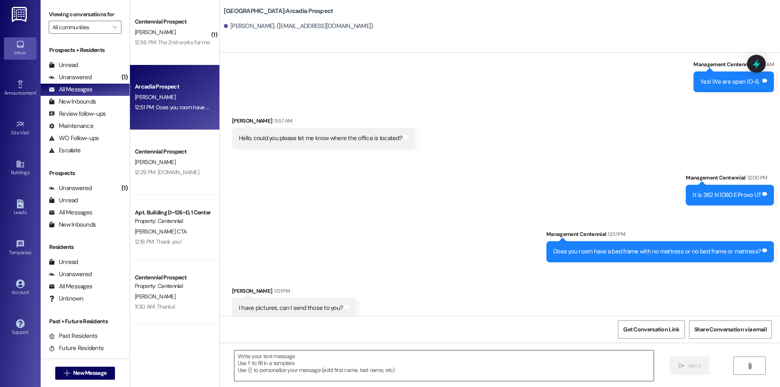
click at [302, 368] on textarea at bounding box center [443, 365] width 419 height 30
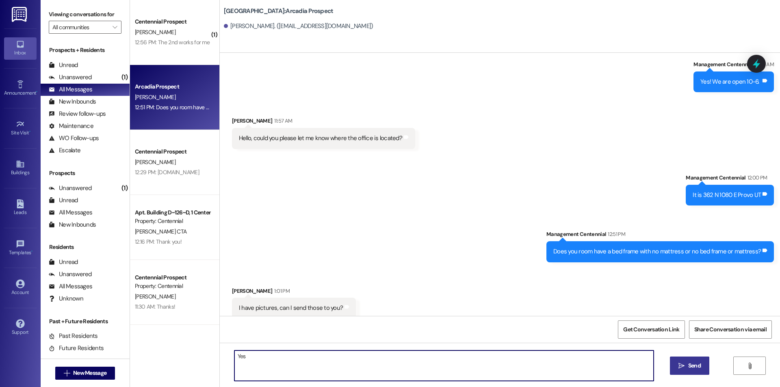
type textarea "Yes."
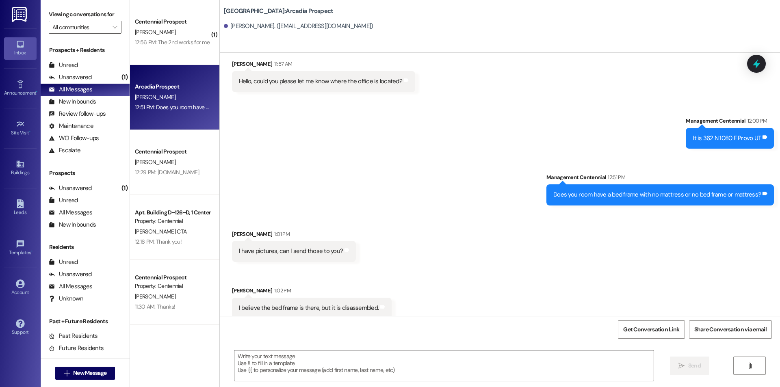
scroll to position [2108, 0]
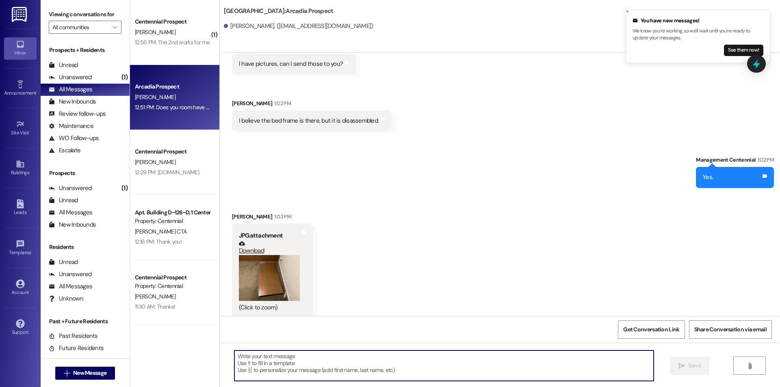
click at [266, 264] on button "Zoom image" at bounding box center [269, 278] width 61 height 46
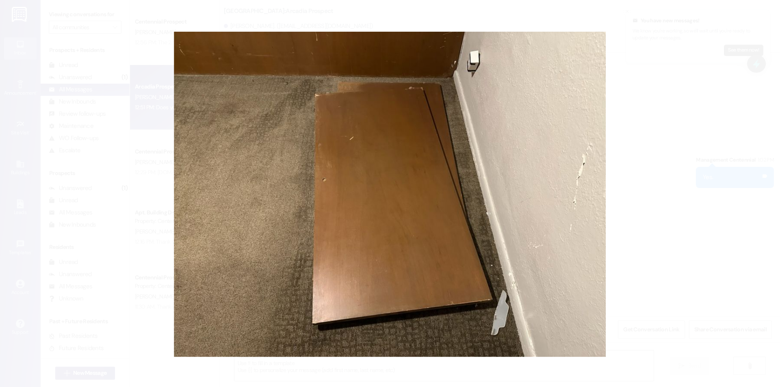
drag, startPoint x: 111, startPoint y: 241, endPoint x: 110, endPoint y: 223, distance: 17.9
click at [111, 241] on button "Unzoom image" at bounding box center [390, 193] width 780 height 387
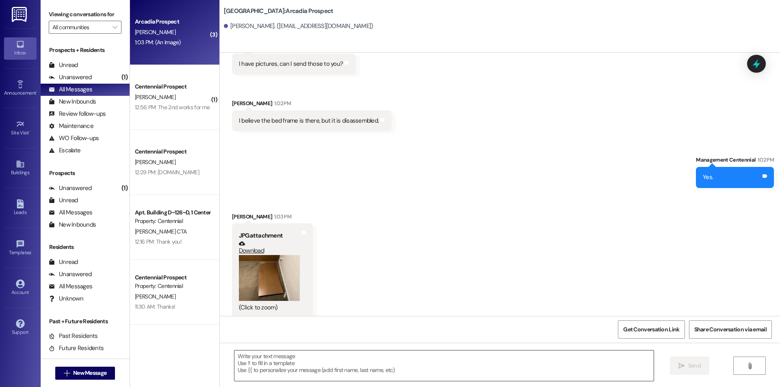
click at [482, 369] on textarea at bounding box center [443, 365] width 419 height 30
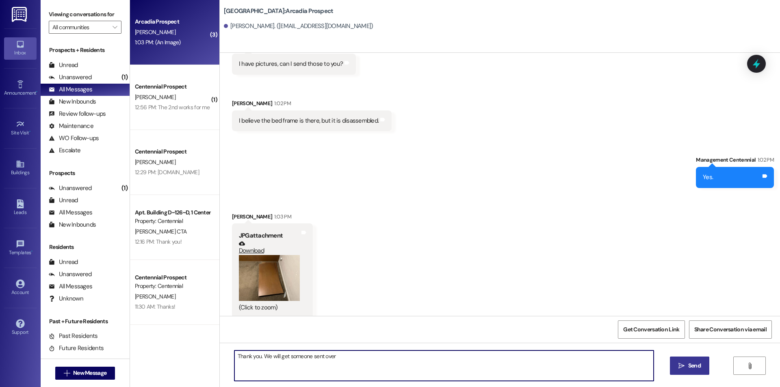
type textarea "Thank you. We will get someone sent over."
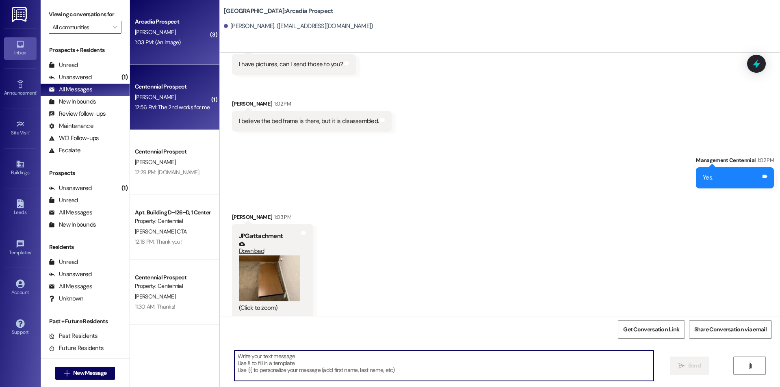
click at [181, 101] on div "[PERSON_NAME]" at bounding box center [172, 97] width 77 height 10
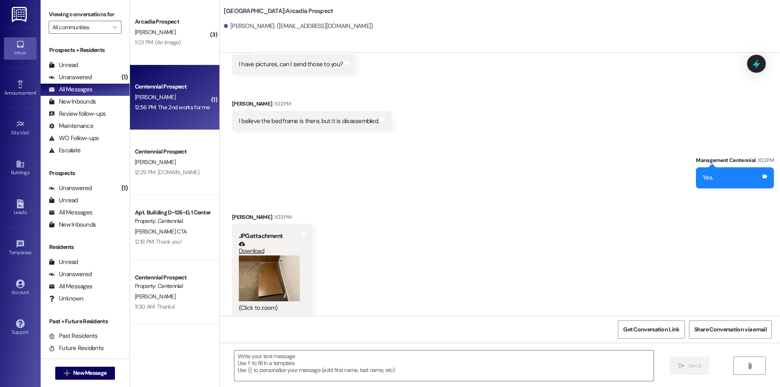
scroll to position [283, 0]
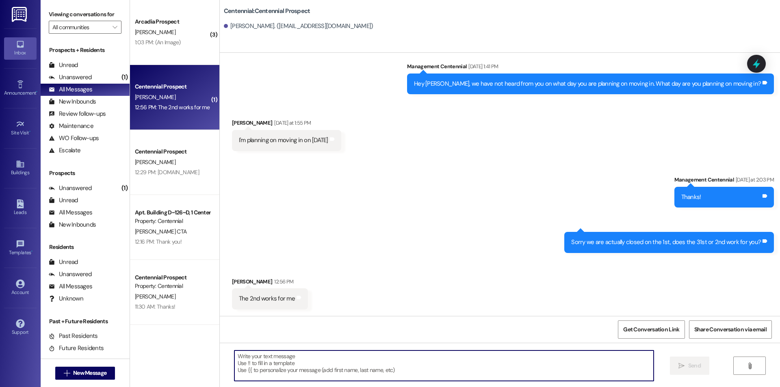
click at [336, 368] on textarea at bounding box center [443, 365] width 419 height 30
type textarea "Thank you!"
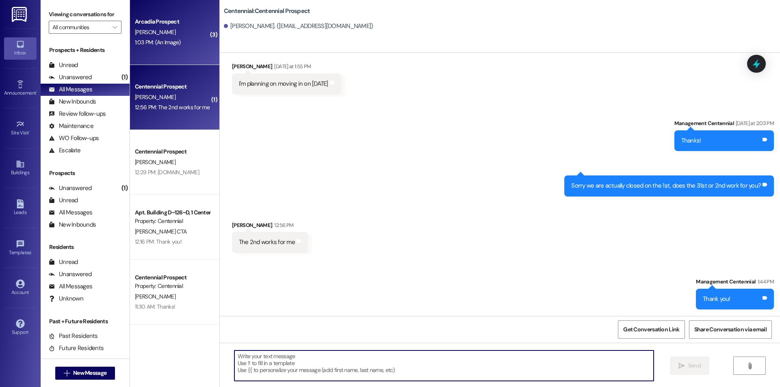
click at [160, 32] on div "[PERSON_NAME]" at bounding box center [172, 32] width 77 height 10
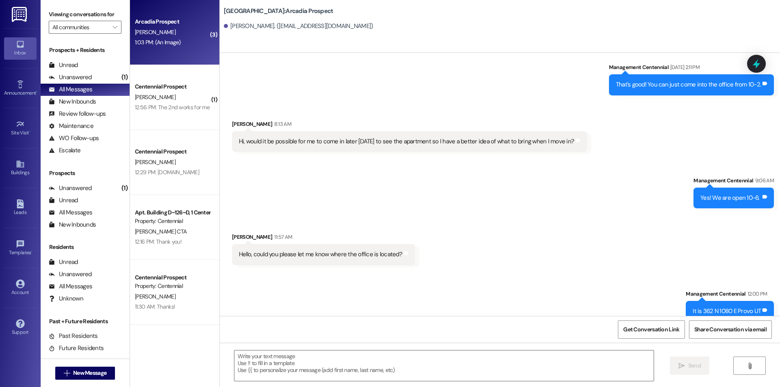
scroll to position [2154, 0]
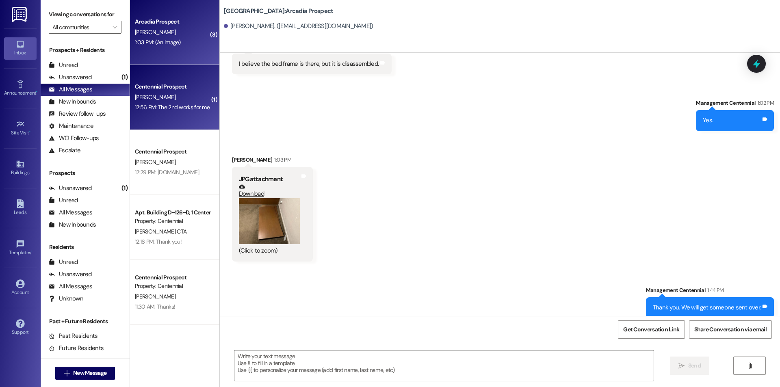
click at [147, 112] on div "12:56 PM: The 2nd works for me 12:56 PM: The 2nd works for me" at bounding box center [172, 107] width 77 height 10
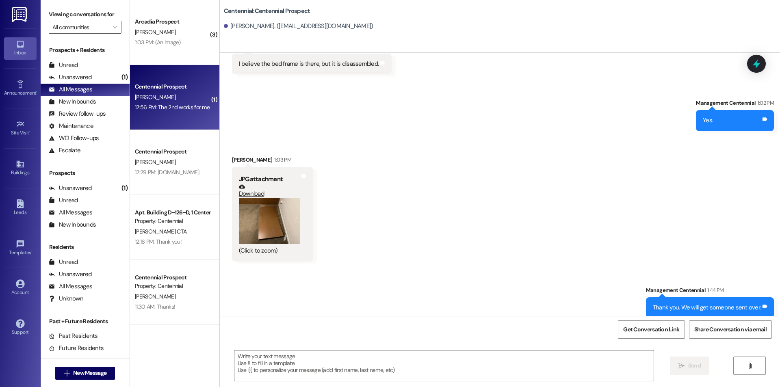
scroll to position [339, 0]
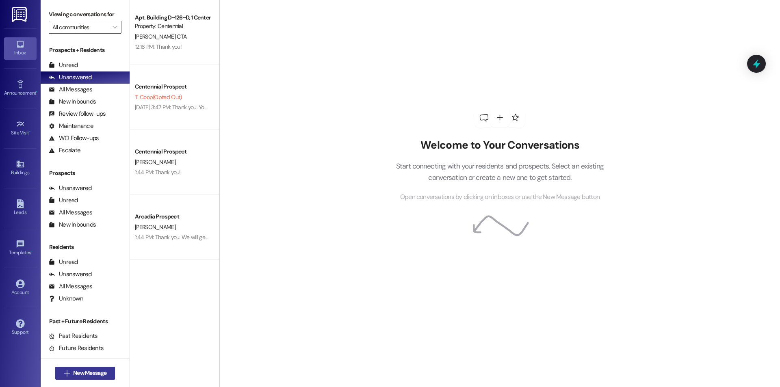
click at [93, 374] on span "New Message" at bounding box center [89, 373] width 33 height 9
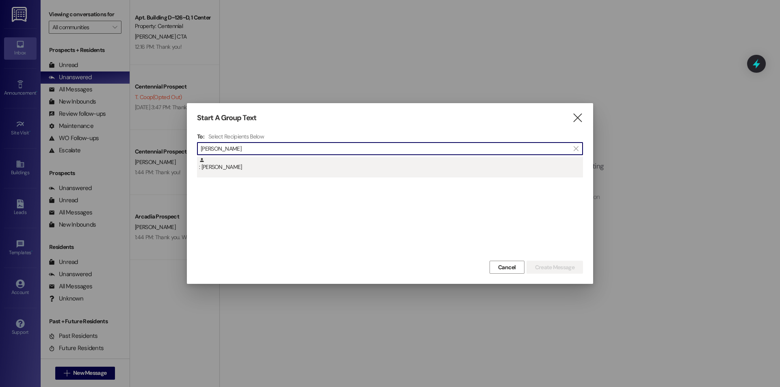
type input "[PERSON_NAME]"
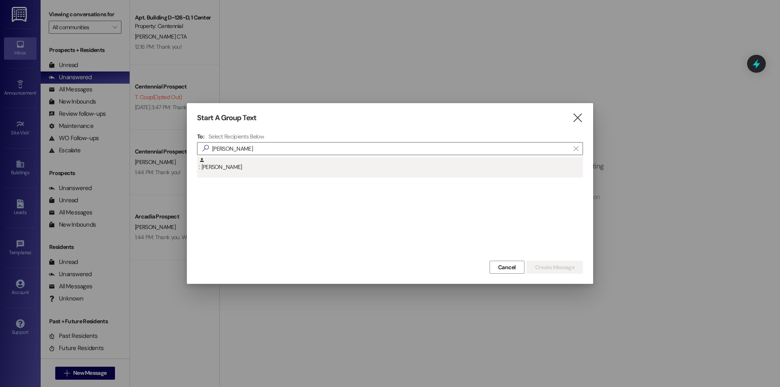
click at [264, 164] on div ": [PERSON_NAME]" at bounding box center [391, 164] width 384 height 14
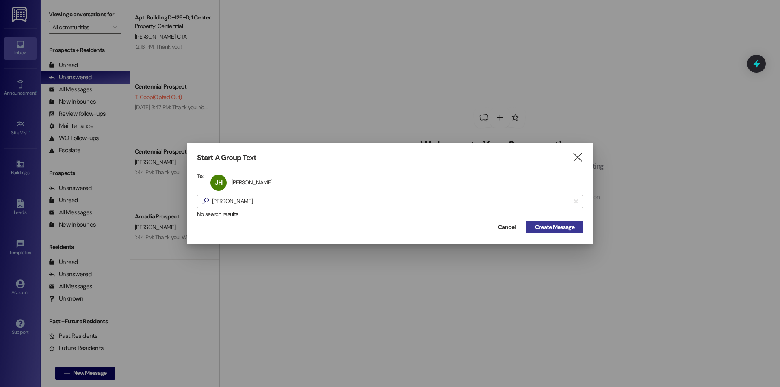
click at [546, 233] on button "Create Message" at bounding box center [554, 226] width 56 height 13
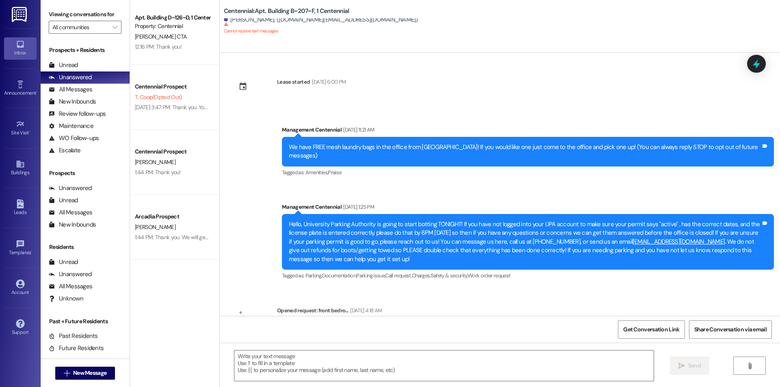
scroll to position [7268, 0]
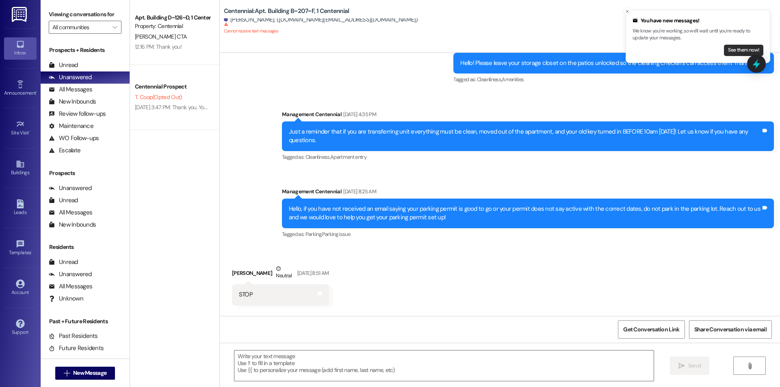
click at [737, 53] on button "See them now!" at bounding box center [743, 50] width 39 height 11
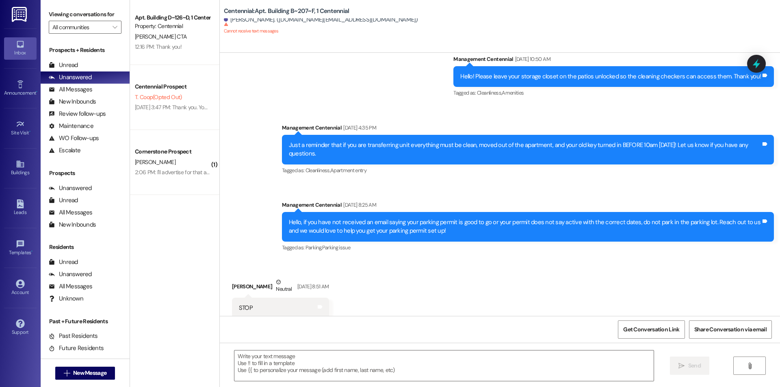
scroll to position [7212, 0]
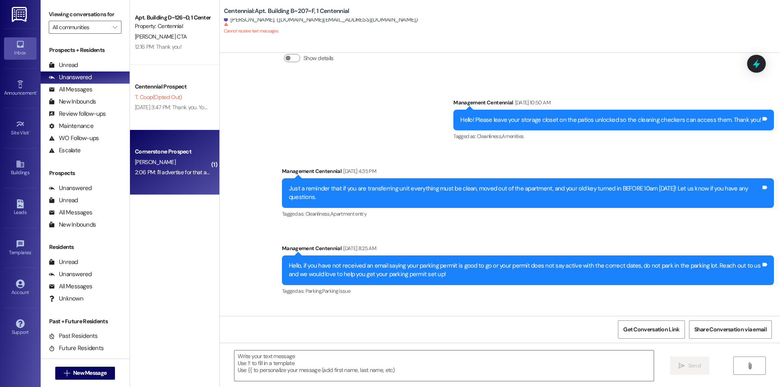
click at [198, 162] on div "[PERSON_NAME]" at bounding box center [172, 162] width 77 height 10
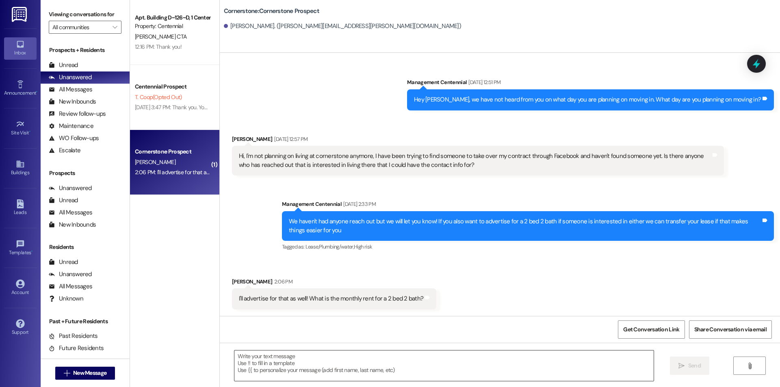
click at [423, 363] on textarea at bounding box center [443, 365] width 419 height 30
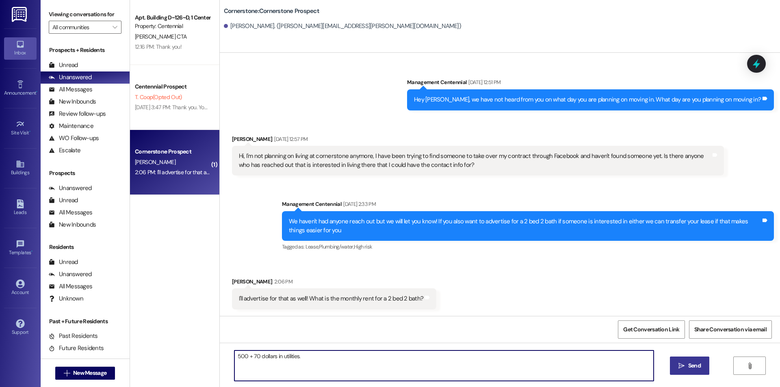
type textarea "500 + 70 dollars in utilities."
click at [696, 369] on span "Send" at bounding box center [694, 365] width 13 height 9
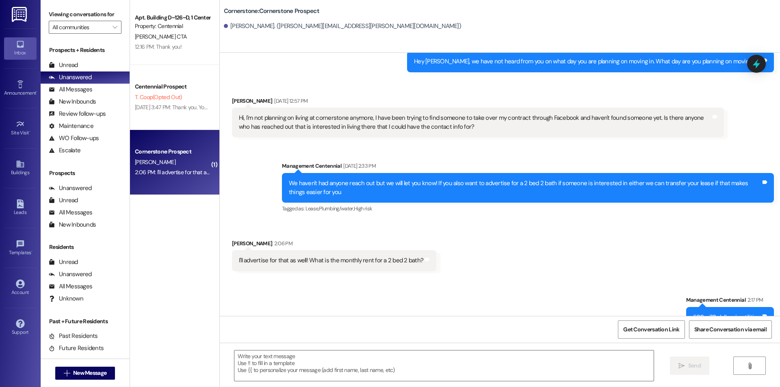
scroll to position [306, 0]
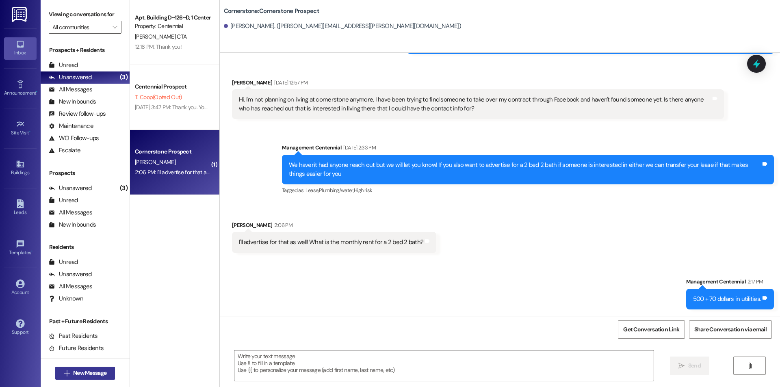
click at [97, 372] on span "New Message" at bounding box center [89, 373] width 33 height 9
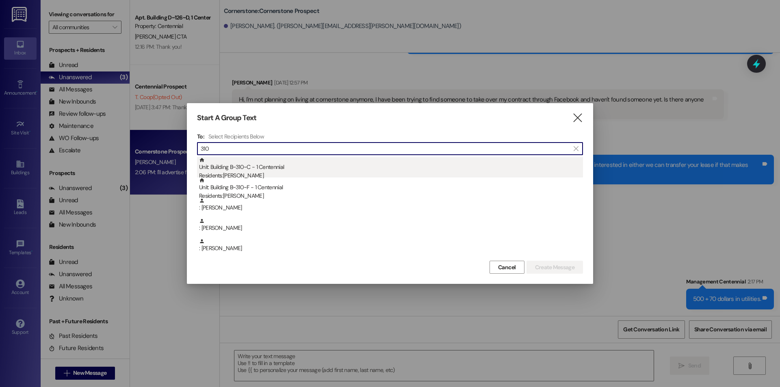
type input "310"
click at [240, 167] on div "Unit: Building B~310~C - 1 Centennial Residents: [PERSON_NAME]" at bounding box center [391, 168] width 384 height 23
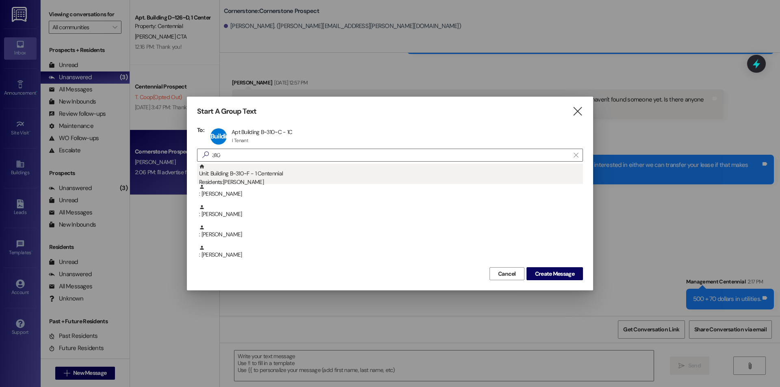
click at [249, 176] on div "Unit: Building B~310~F - 1 Centennial Residents: [PERSON_NAME]" at bounding box center [391, 175] width 384 height 23
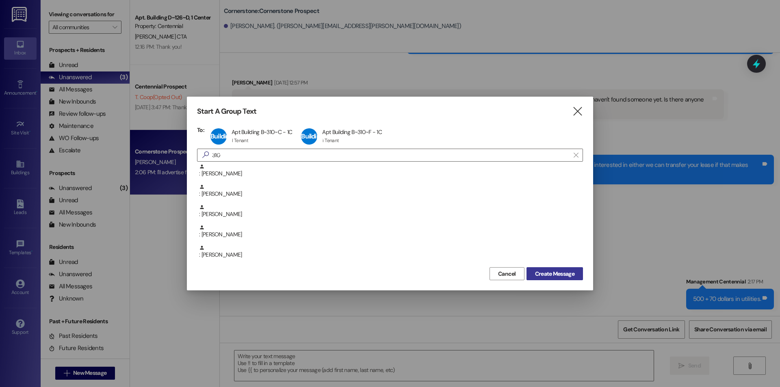
click at [557, 277] on span "Create Message" at bounding box center [554, 274] width 39 height 9
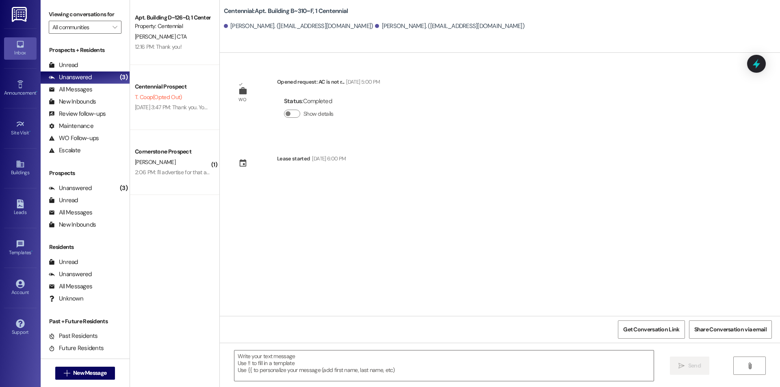
scroll to position [0, 0]
click at [369, 364] on textarea at bounding box center [443, 365] width 419 height 30
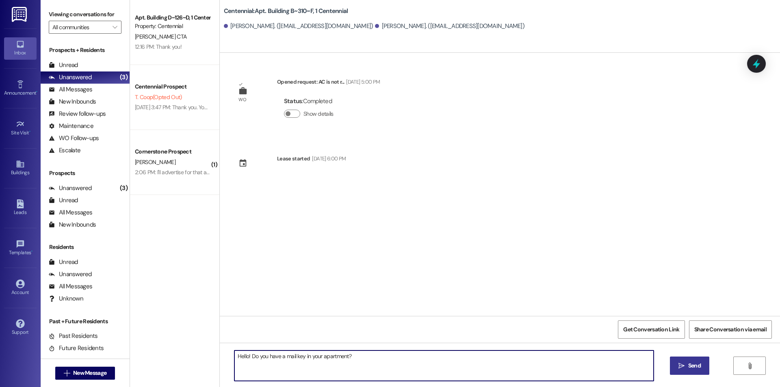
type textarea "Hello! Do you have a mail key in your apartment?"
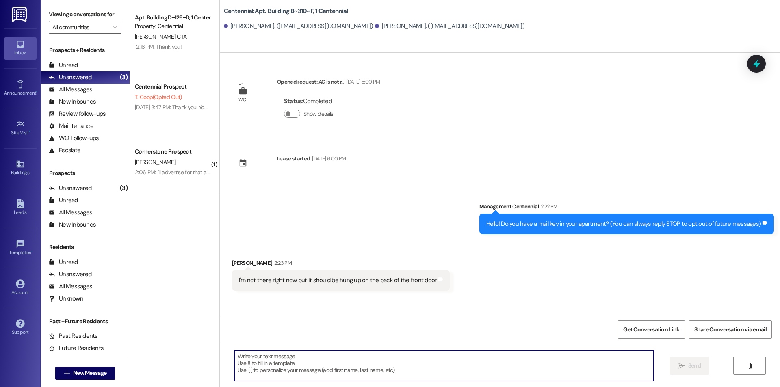
click at [461, 366] on textarea at bounding box center [443, 365] width 419 height 30
type textarea "Ok thank you!"
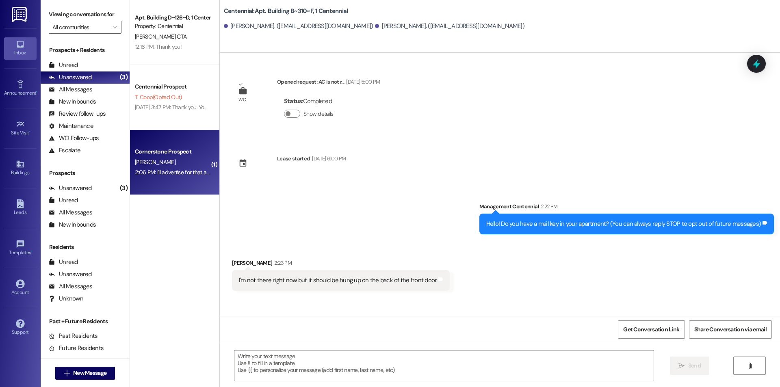
click at [171, 143] on div "Cornerstone Prospect [PERSON_NAME] 2:06 PM: I'll advertise for that as well! Wh…" at bounding box center [174, 162] width 89 height 65
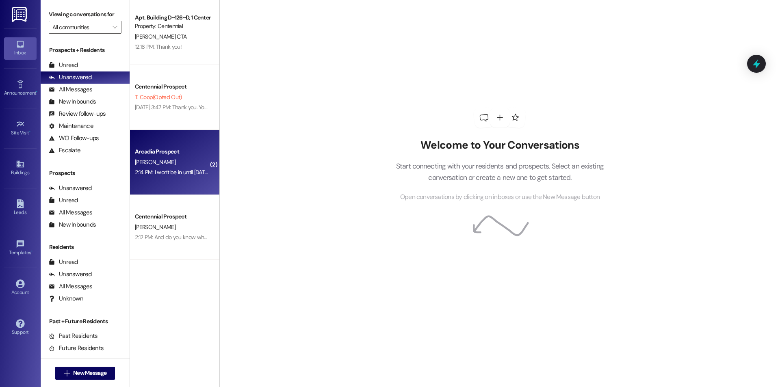
click at [138, 183] on div "Arcadia Prospect [PERSON_NAME] 2:14 PM: I won't be in until [DATE], is that oka…" at bounding box center [174, 162] width 89 height 65
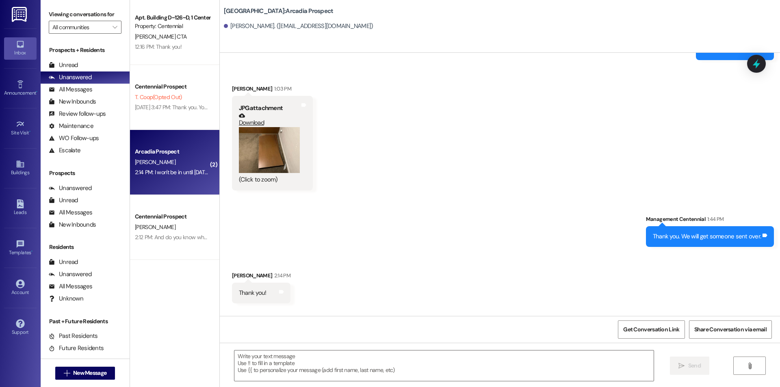
scroll to position [2255, 0]
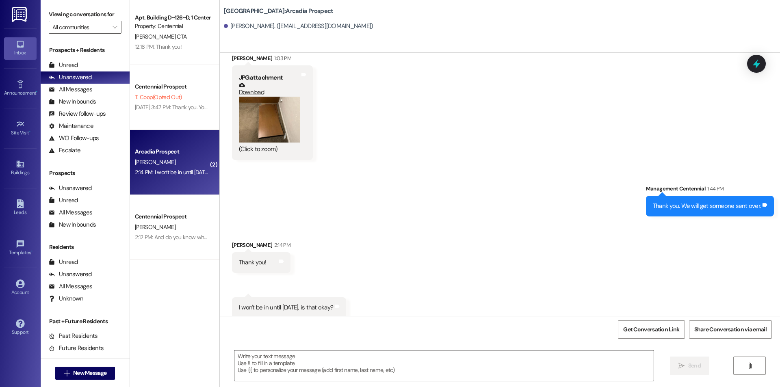
click at [322, 366] on textarea at bounding box center [443, 365] width 419 height 30
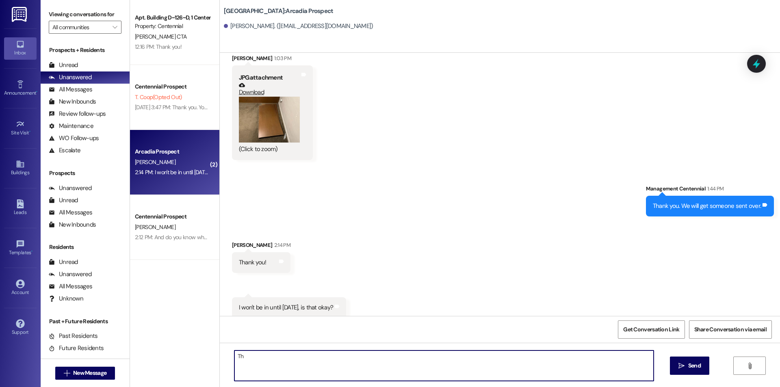
type textarea "T"
type textarea "You wont be moving in until [DATE]?"
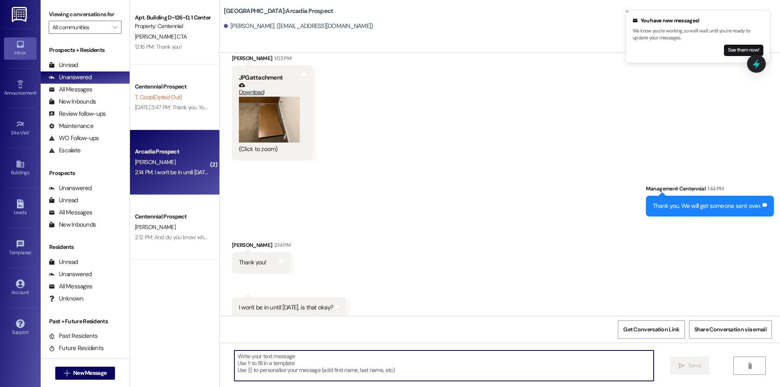
scroll to position [2255, 0]
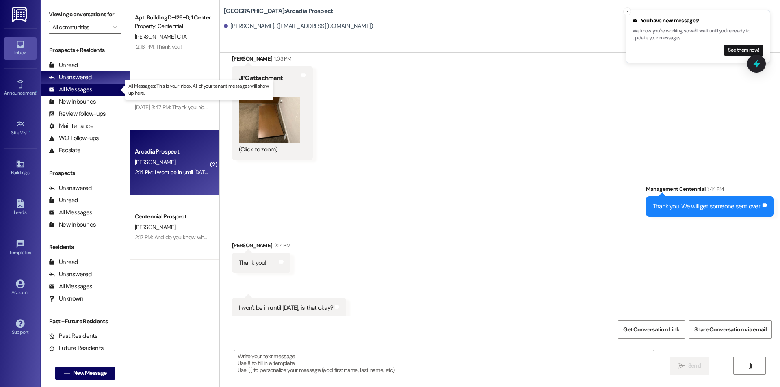
click at [84, 93] on div "All Messages" at bounding box center [70, 89] width 43 height 9
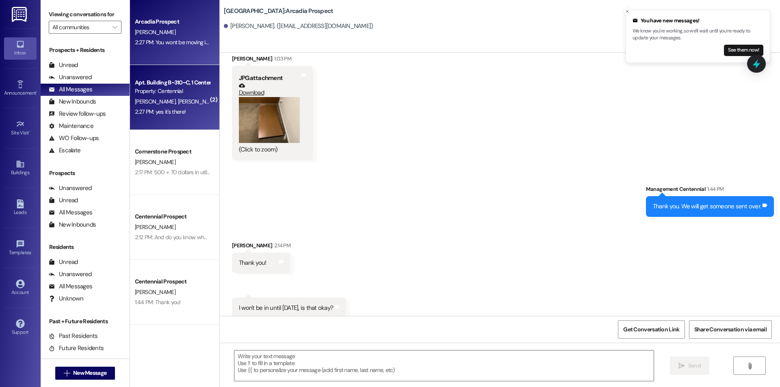
click at [186, 99] on div "L. Smith C. Olsen" at bounding box center [172, 102] width 77 height 10
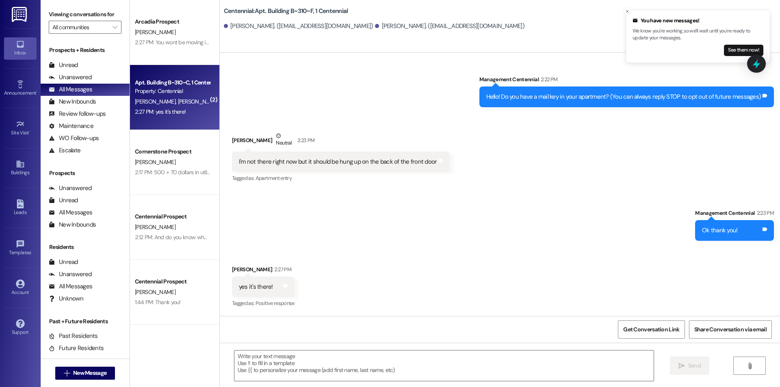
scroll to position [127, 0]
click at [266, 364] on textarea at bounding box center [443, 365] width 419 height 30
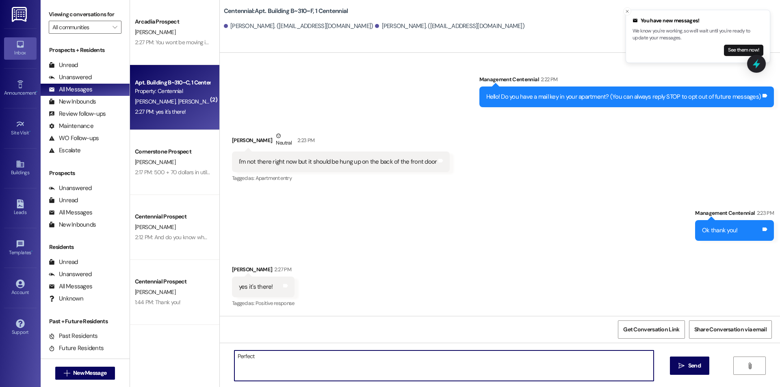
type textarea "Perfect!"
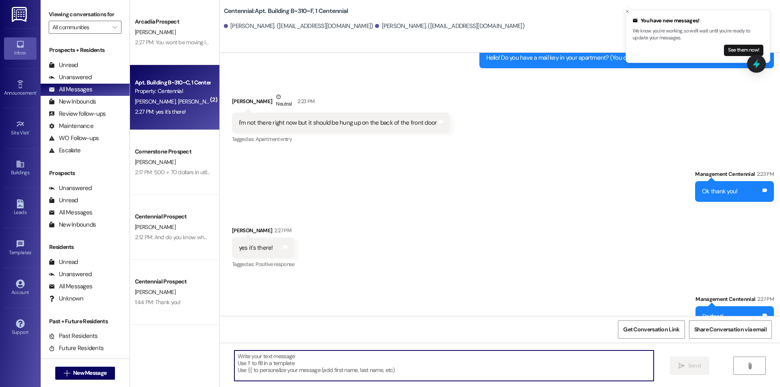
scroll to position [184, 0]
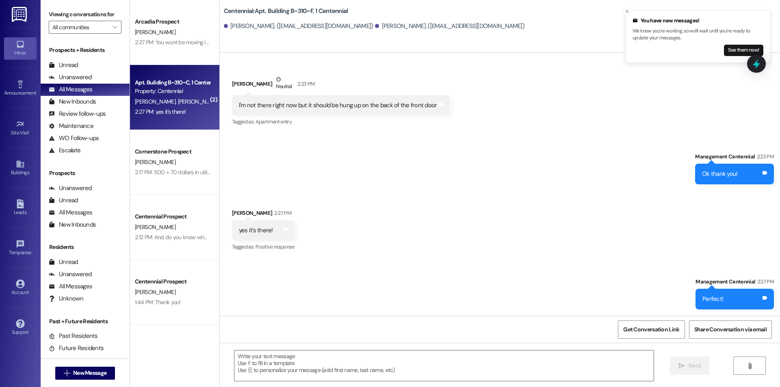
click at [728, 52] on button "See them now!" at bounding box center [743, 50] width 39 height 11
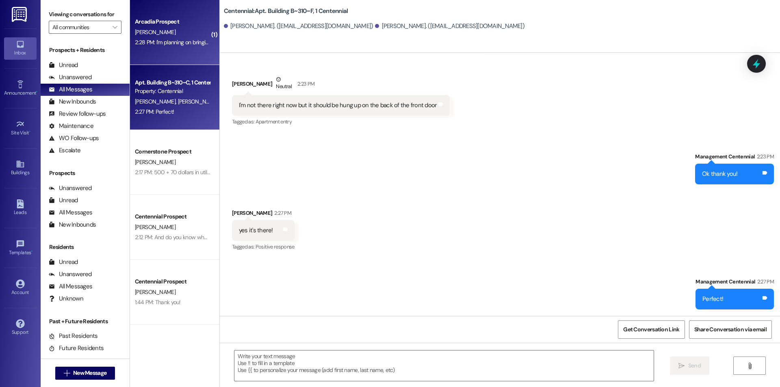
click at [165, 42] on div "2:28 PM: I'm planning on bringing my stuff in tomorrow, because I needed to see…" at bounding box center [269, 42] width 268 height 7
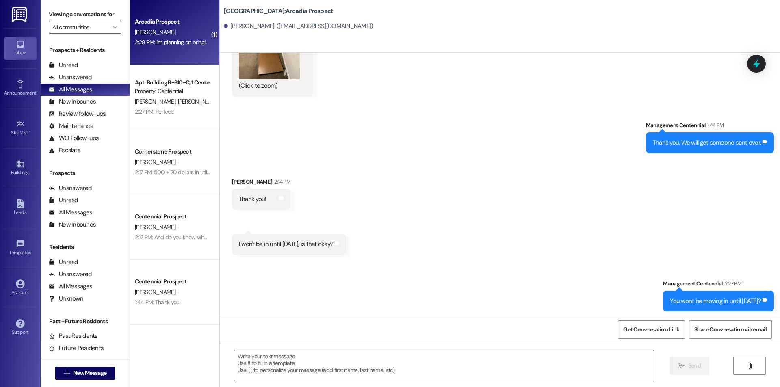
scroll to position [2369, 0]
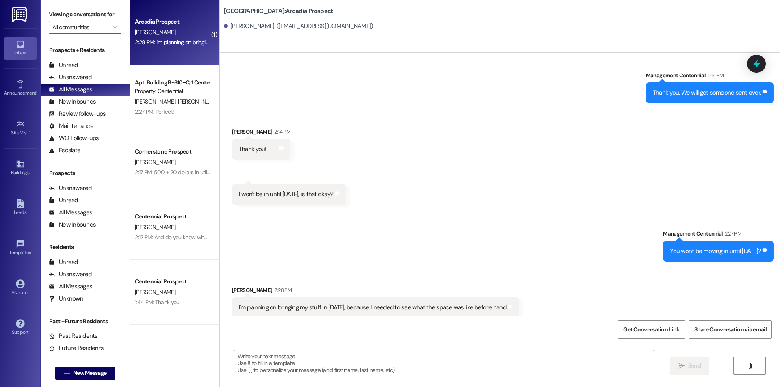
click at [328, 358] on textarea at bounding box center [443, 365] width 419 height 30
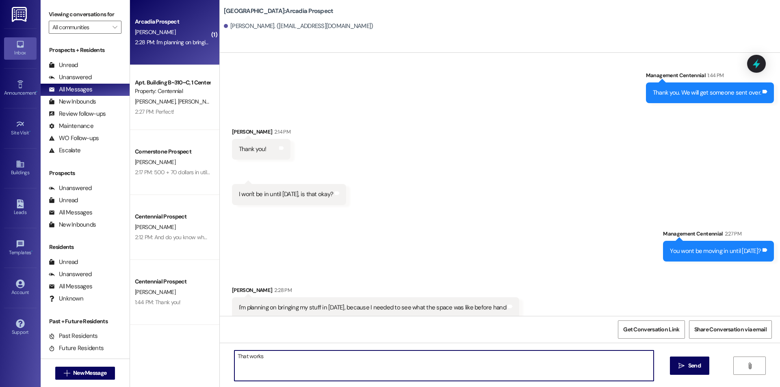
type textarea "That works!"
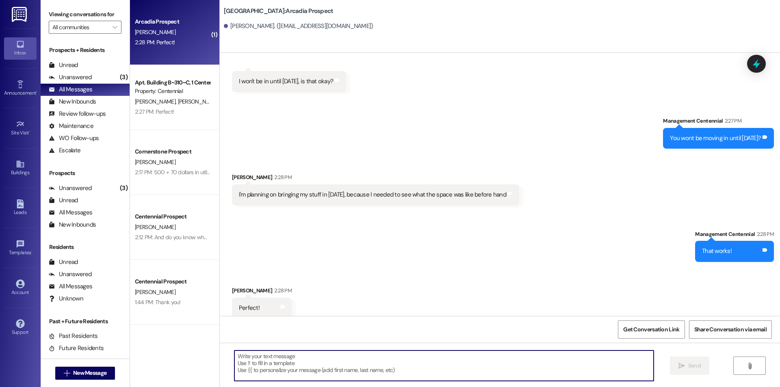
scroll to position [2482, 0]
click at [313, 372] on textarea at bounding box center [443, 365] width 419 height 30
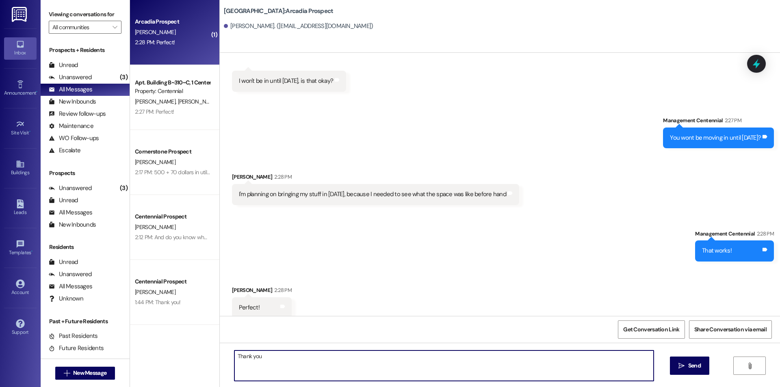
type textarea "Thank you!"
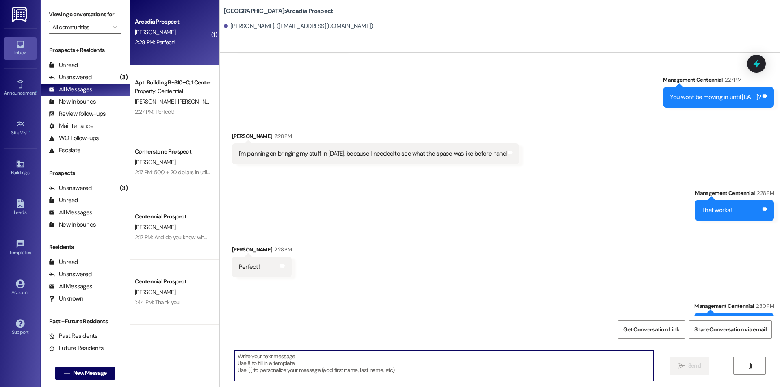
scroll to position [2538, 0]
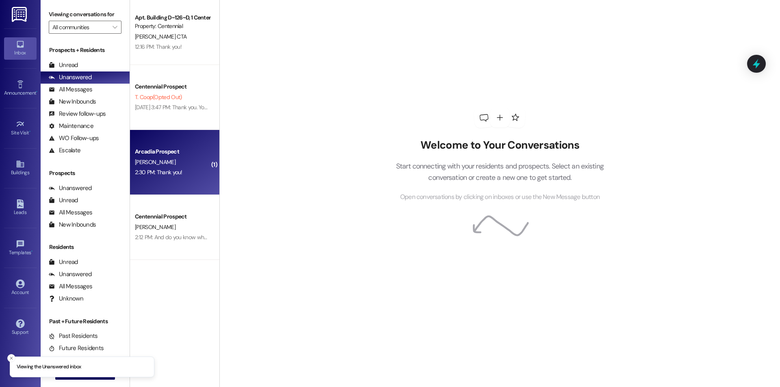
click at [183, 162] on div "[PERSON_NAME]" at bounding box center [172, 162] width 77 height 10
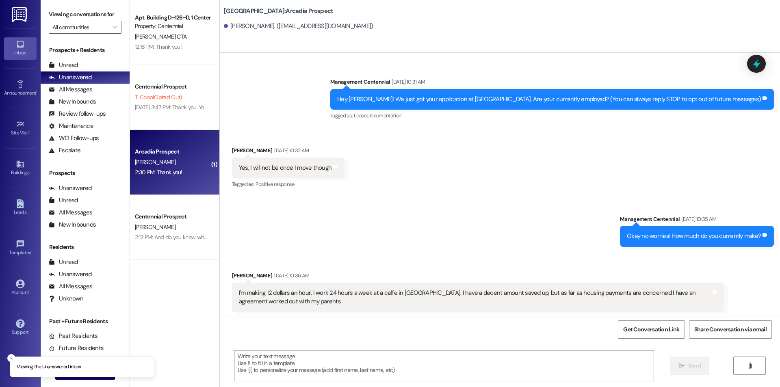
scroll to position [2538, 0]
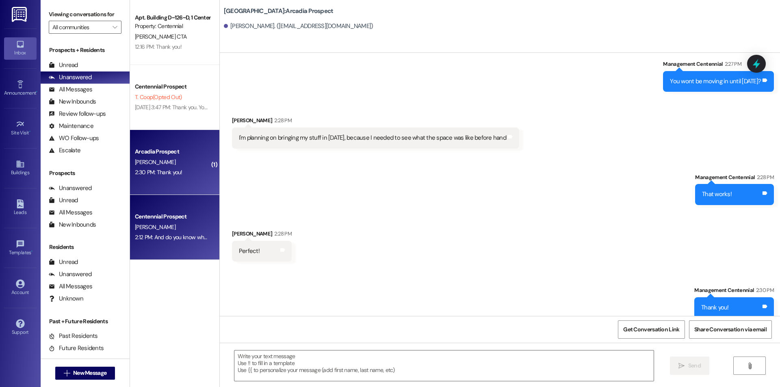
click at [181, 227] on div "[PERSON_NAME]" at bounding box center [172, 227] width 77 height 10
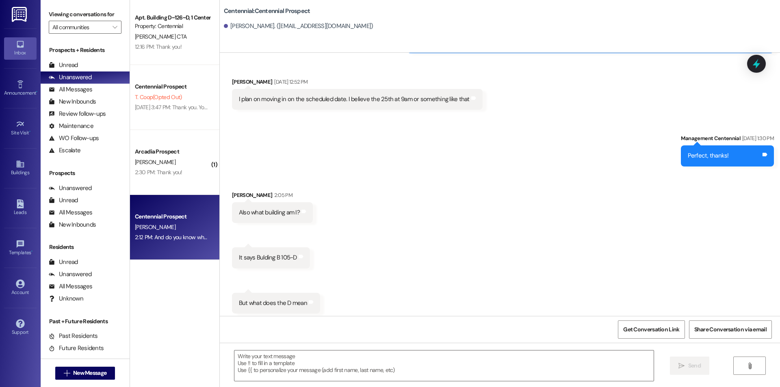
scroll to position [230, 0]
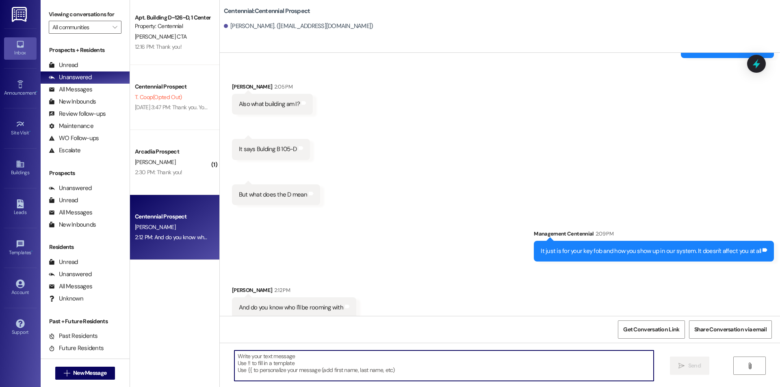
click at [291, 361] on textarea at bounding box center [443, 365] width 419 height 30
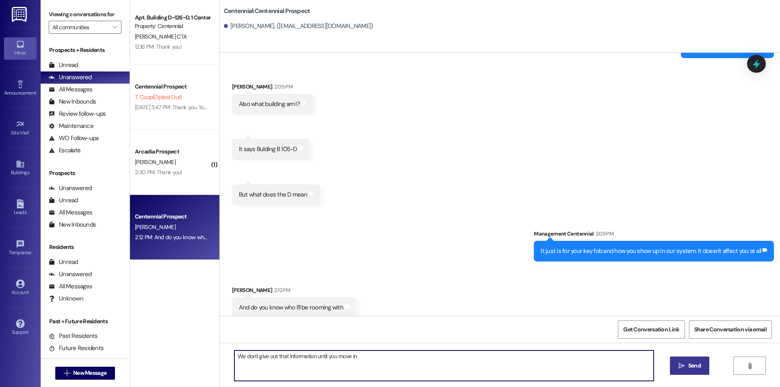
type textarea "We don't give out that information until you move in."
click at [695, 366] on span "Send" at bounding box center [694, 365] width 13 height 9
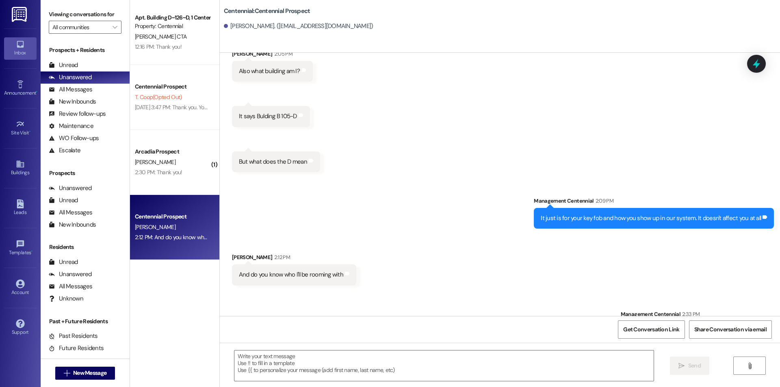
scroll to position [287, 0]
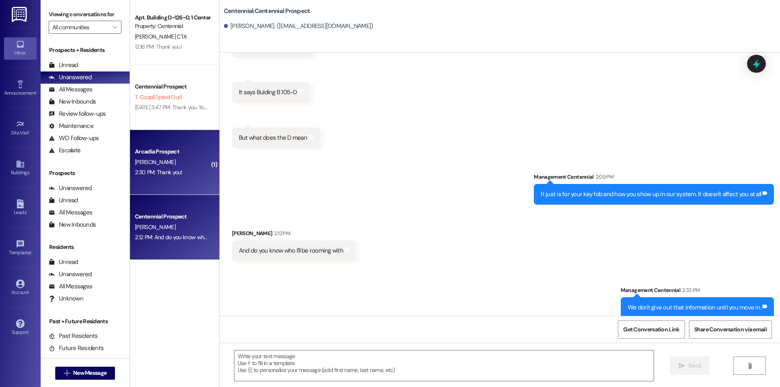
click at [180, 151] on div "Arcadia Prospect" at bounding box center [172, 151] width 75 height 9
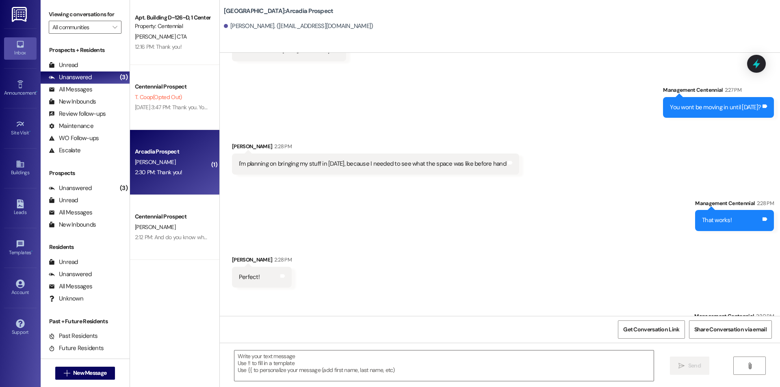
scroll to position [2538, 0]
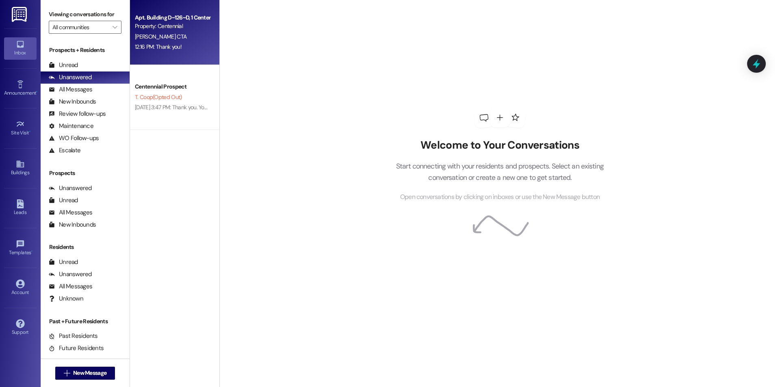
click at [166, 56] on div "Apt. Building D~126~D, 1 Centennial Property: [GEOGRAPHIC_DATA][PERSON_NAME] 12…" at bounding box center [174, 32] width 89 height 65
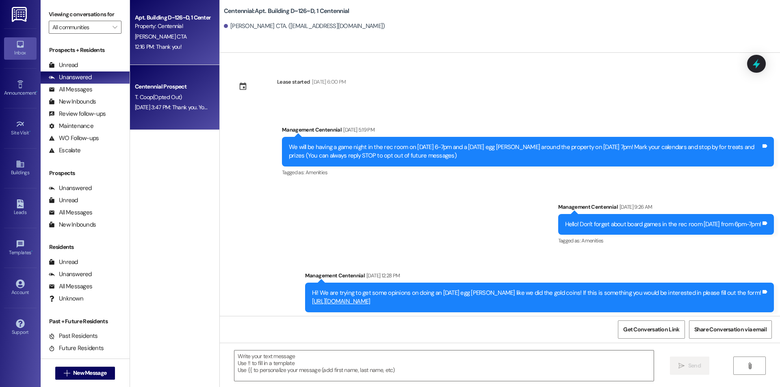
scroll to position [4330, 0]
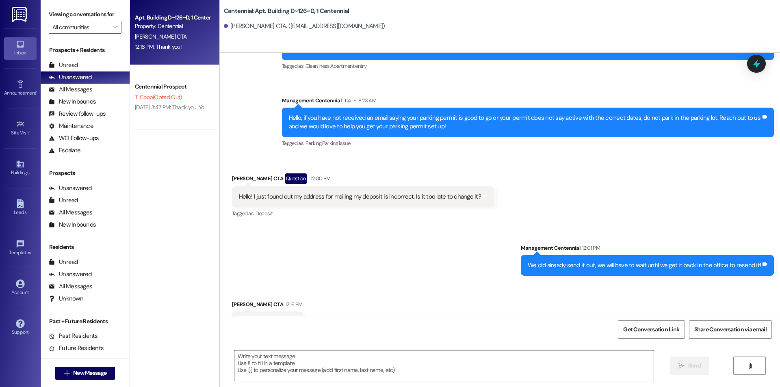
click at [380, 367] on textarea at bounding box center [443, 365] width 419 height 30
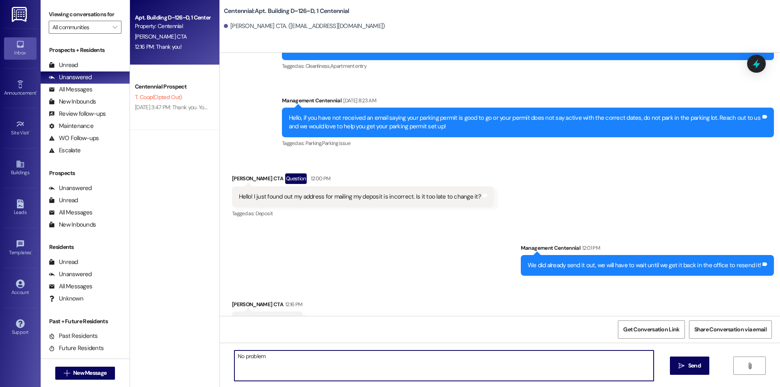
type textarea "No problem!"
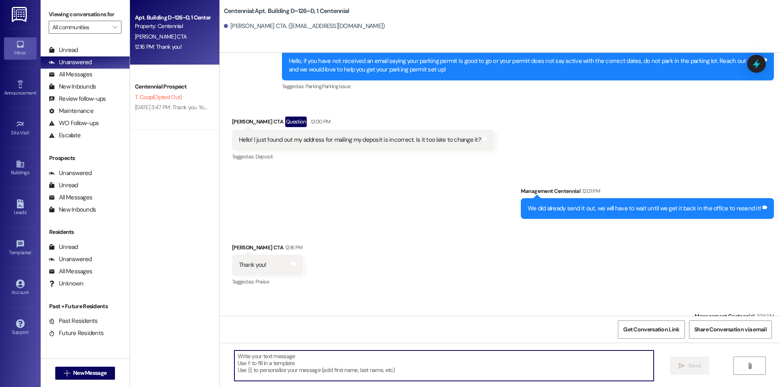
scroll to position [0, 0]
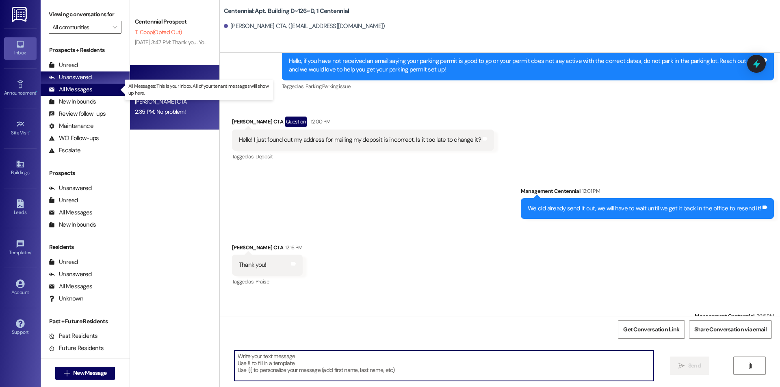
click at [93, 87] on div "All Messages (undefined)" at bounding box center [85, 90] width 89 height 12
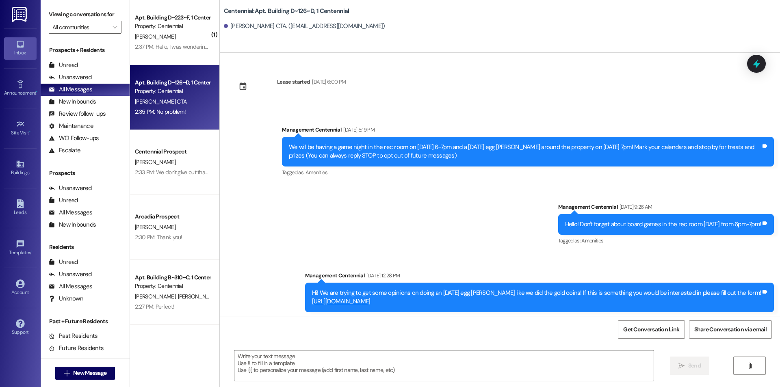
scroll to position [4330, 0]
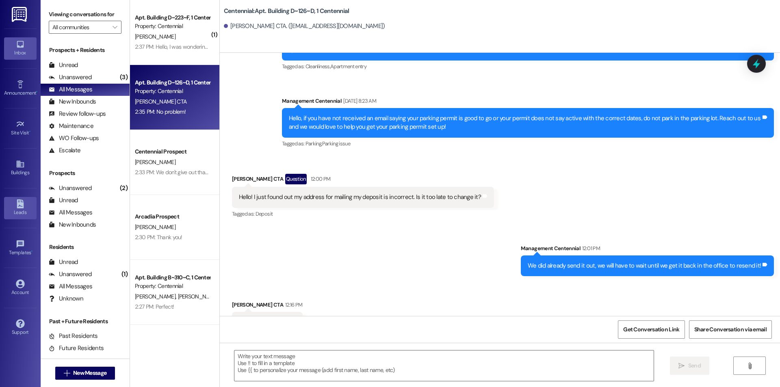
click at [27, 201] on link "Leads" at bounding box center [20, 208] width 32 height 22
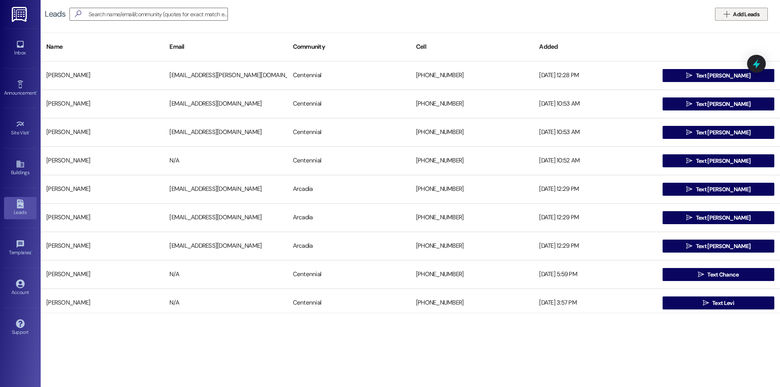
click at [752, 19] on button " Add Leads" at bounding box center [741, 14] width 53 height 13
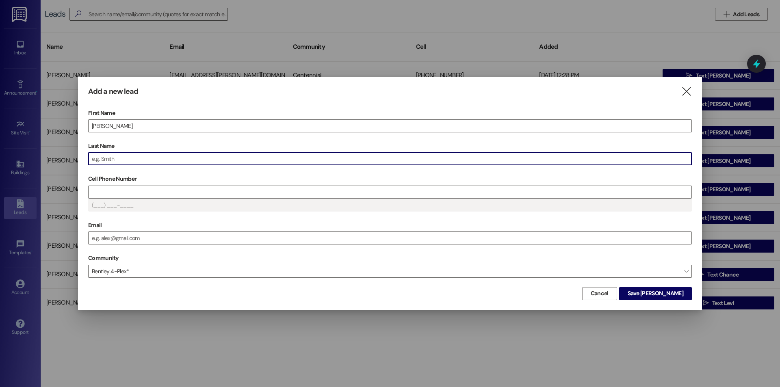
click at [209, 162] on input "Last Name" at bounding box center [390, 159] width 603 height 12
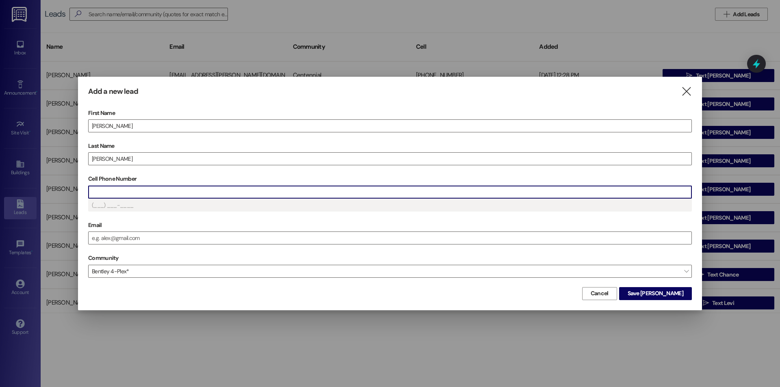
click at [181, 190] on input "Cell Phone Number" at bounding box center [390, 192] width 603 height 12
type input "(480) 628-726_"
click at [672, 292] on span "Save [PERSON_NAME]" at bounding box center [655, 293] width 56 height 9
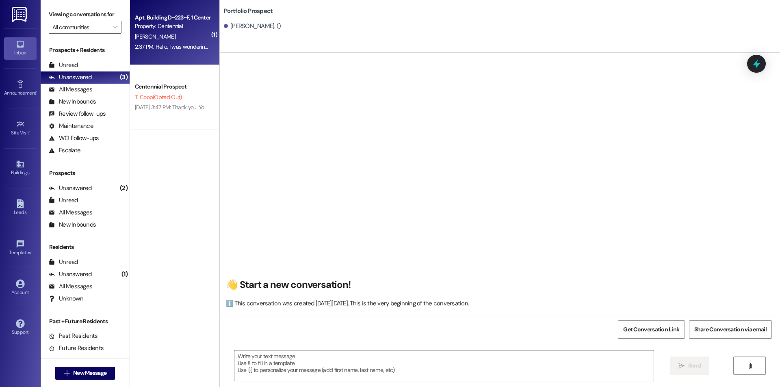
click at [166, 30] on div "Property: Centennial" at bounding box center [172, 26] width 75 height 9
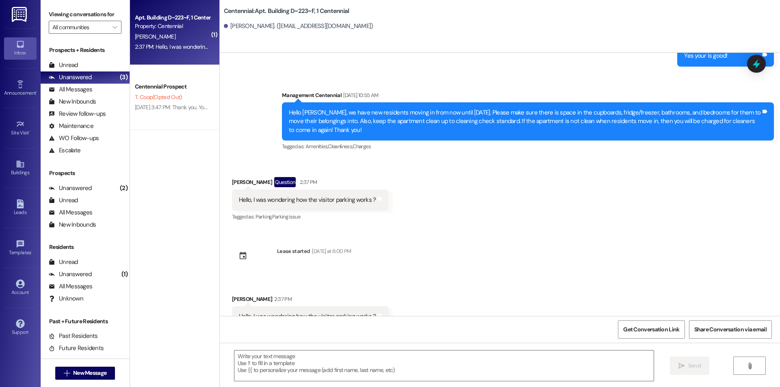
scroll to position [5345, 0]
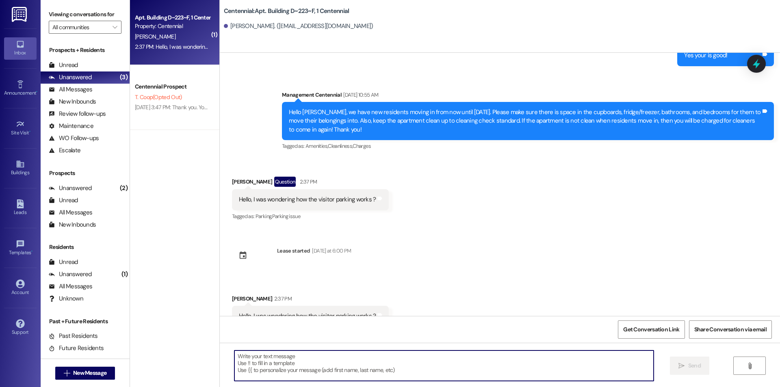
click at [336, 365] on textarea at bounding box center [443, 365] width 419 height 30
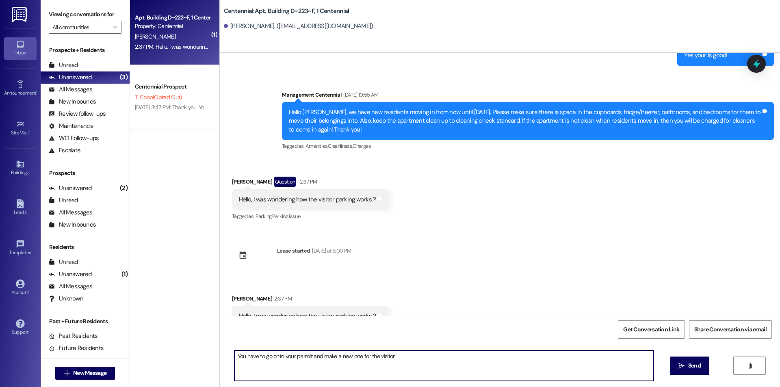
type textarea "You have to go onto your permit and make a new one for the visitor."
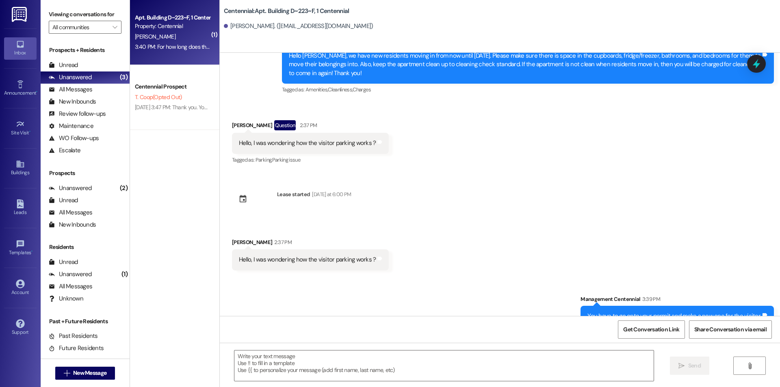
scroll to position [5458, 0]
